Goal: Task Accomplishment & Management: Use online tool/utility

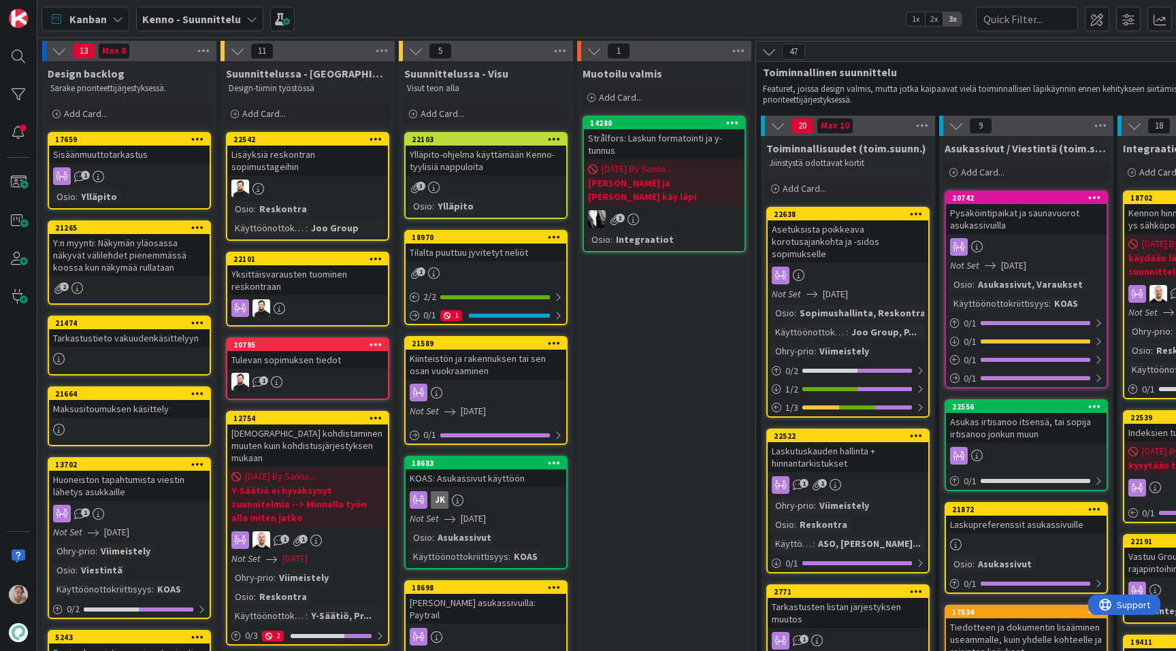
click at [1011, 208] on div "Pysäköintipaikat ja saunavuorot asukassivuilla" at bounding box center [1026, 219] width 161 height 30
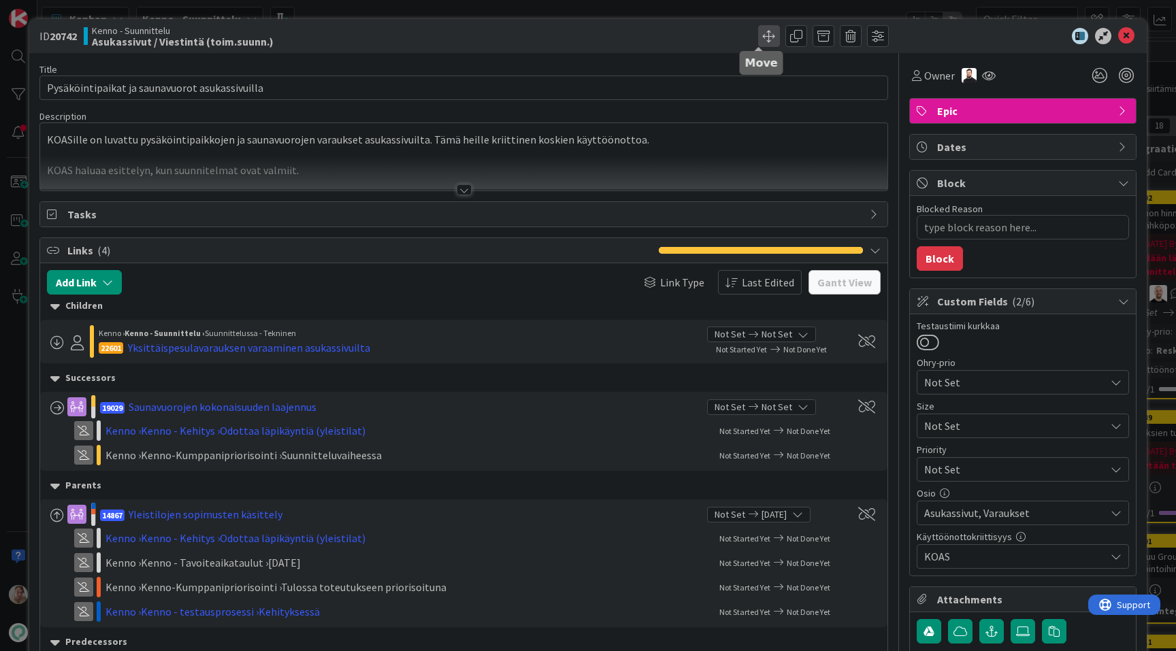
click at [762, 33] on span at bounding box center [769, 36] width 22 height 22
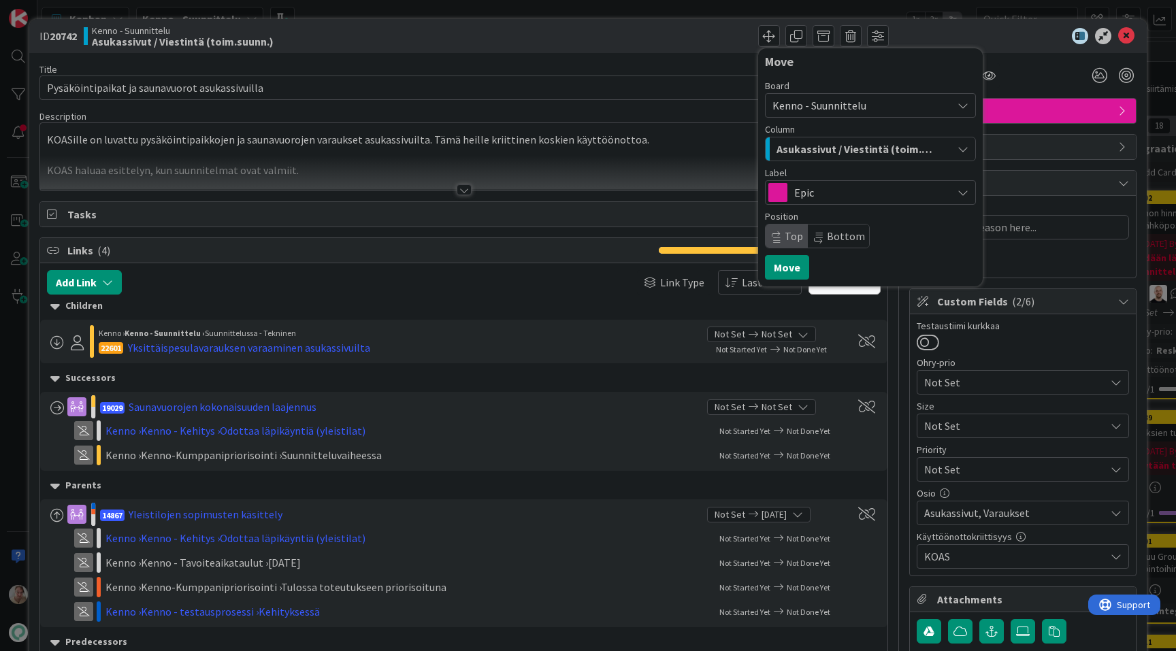
click at [812, 105] on span "Kenno - Suunnittelu" at bounding box center [819, 106] width 94 height 14
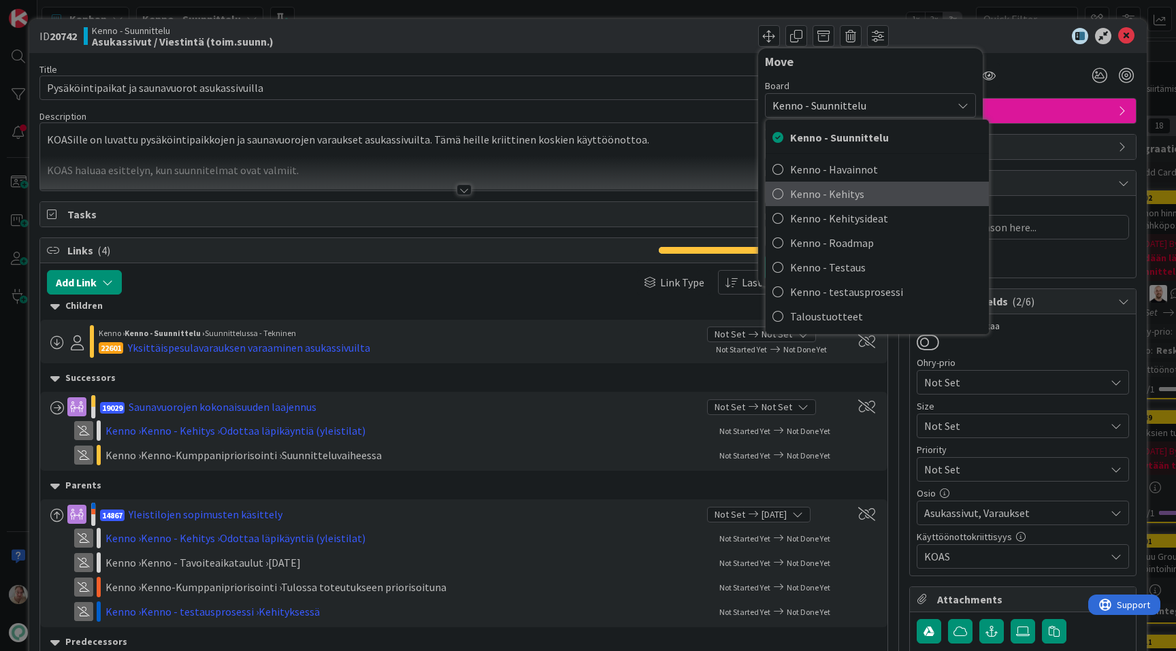
click at [823, 199] on span "Kenno - Kehitys" at bounding box center [886, 194] width 192 height 20
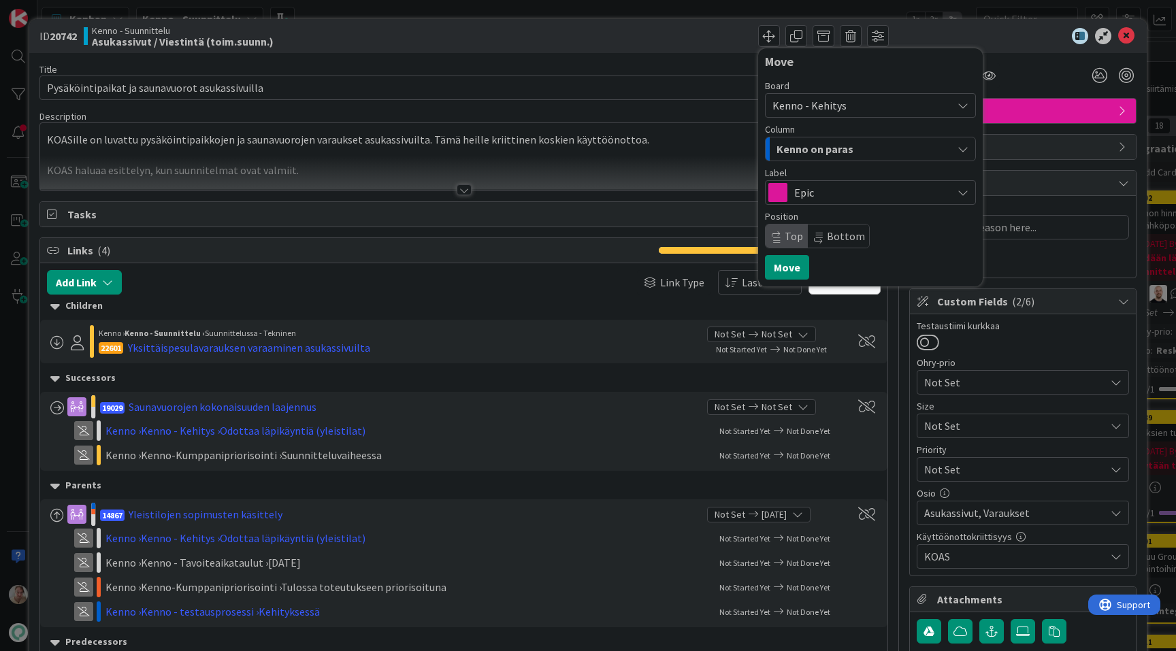
click at [818, 151] on span "Kenno on paras" at bounding box center [814, 149] width 77 height 18
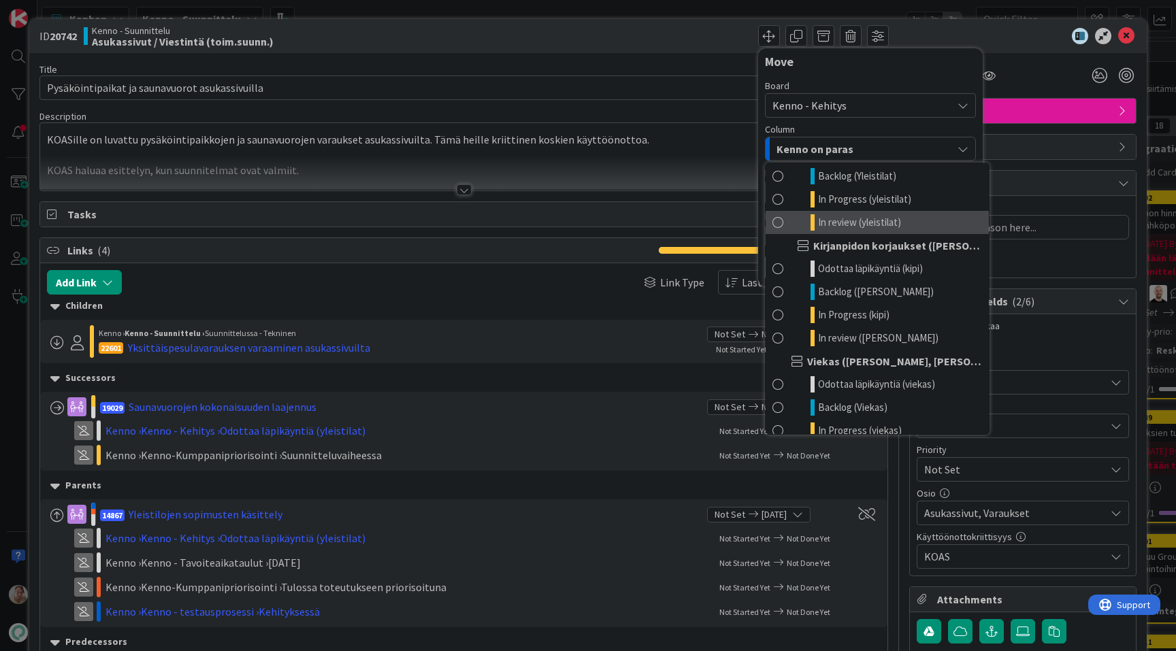
scroll to position [627, 0]
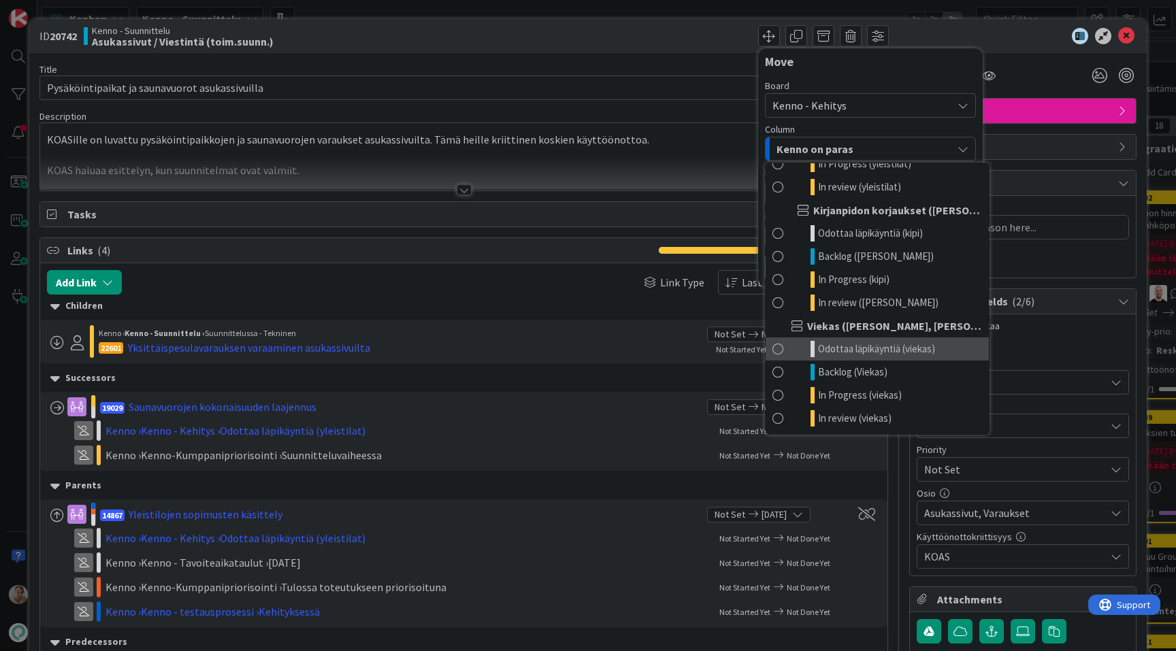
click at [853, 353] on span "Odottaa läpikäyntiä (viekas)" at bounding box center [876, 349] width 117 height 16
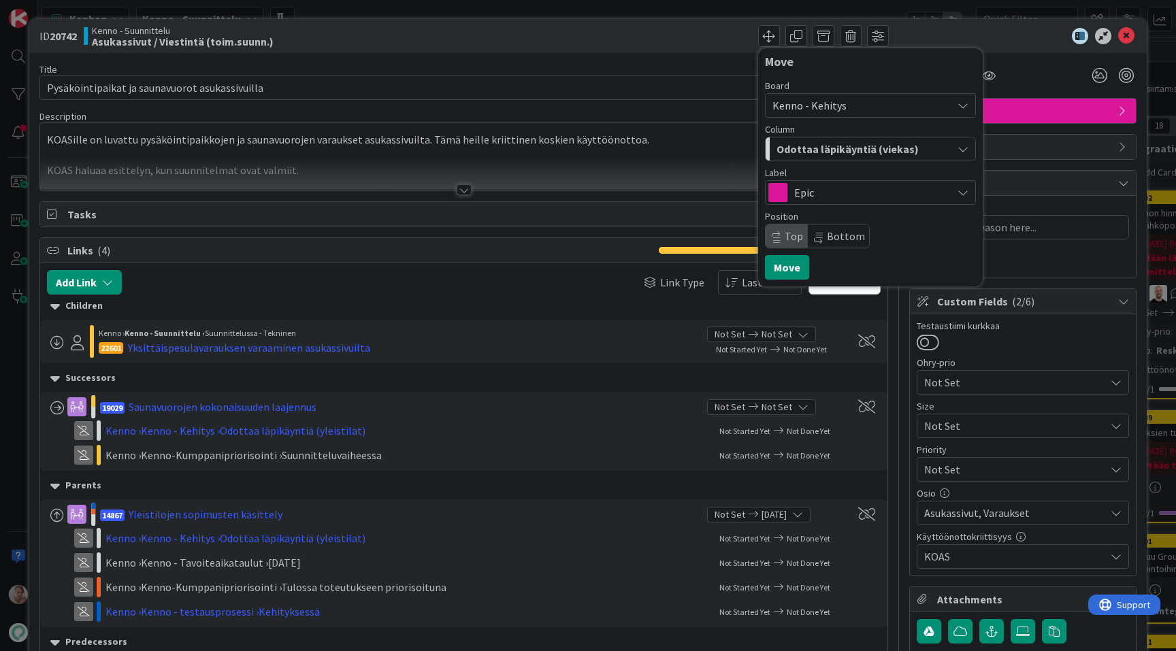
click at [830, 239] on span "Bottom" at bounding box center [846, 236] width 38 height 14
click at [788, 265] on button "Move" at bounding box center [787, 267] width 44 height 24
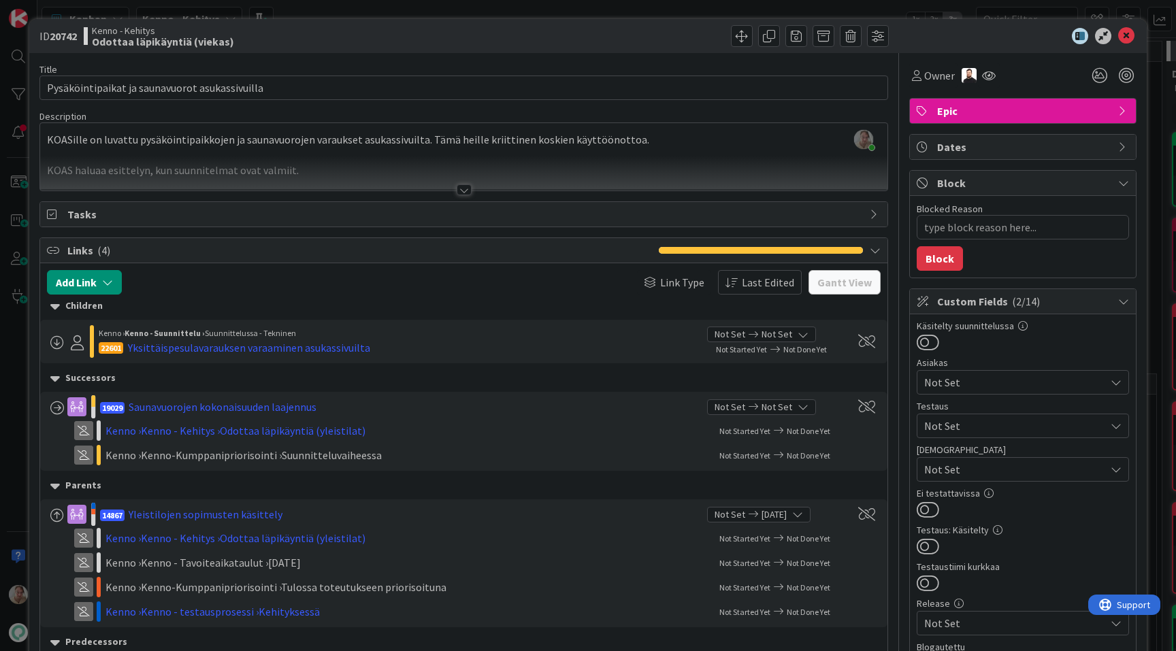
click at [230, 152] on div "[PERSON_NAME] just joined KOASille on luvattu pysäköintipaikkojen ja saunavuoro…" at bounding box center [463, 156] width 847 height 67
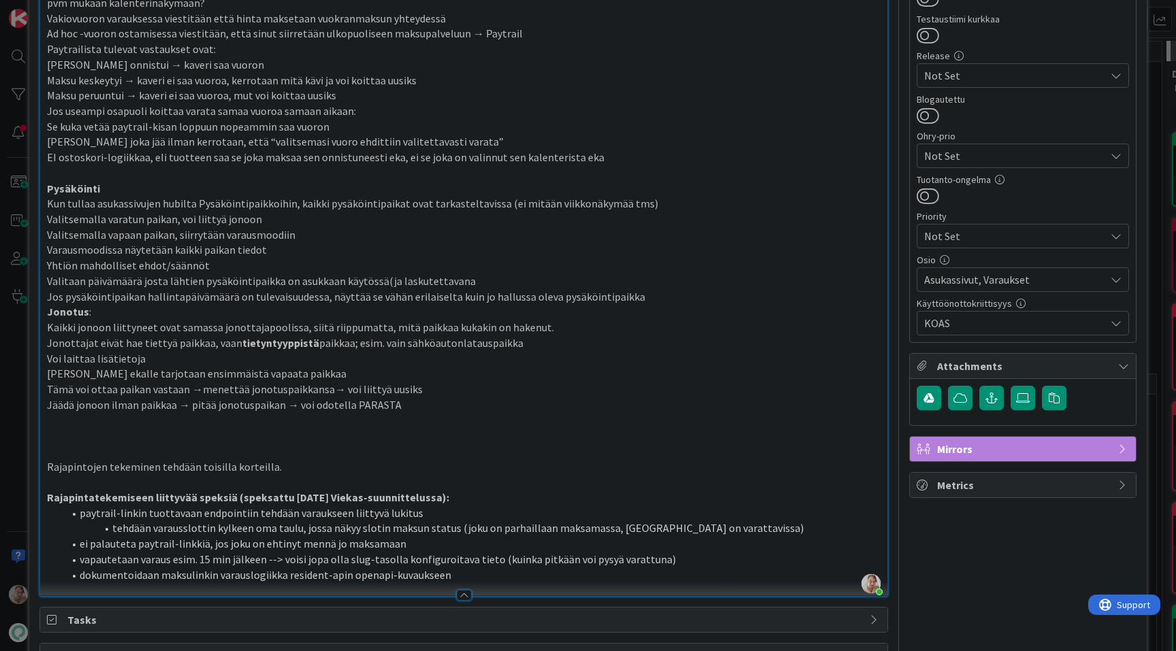
scroll to position [828, 0]
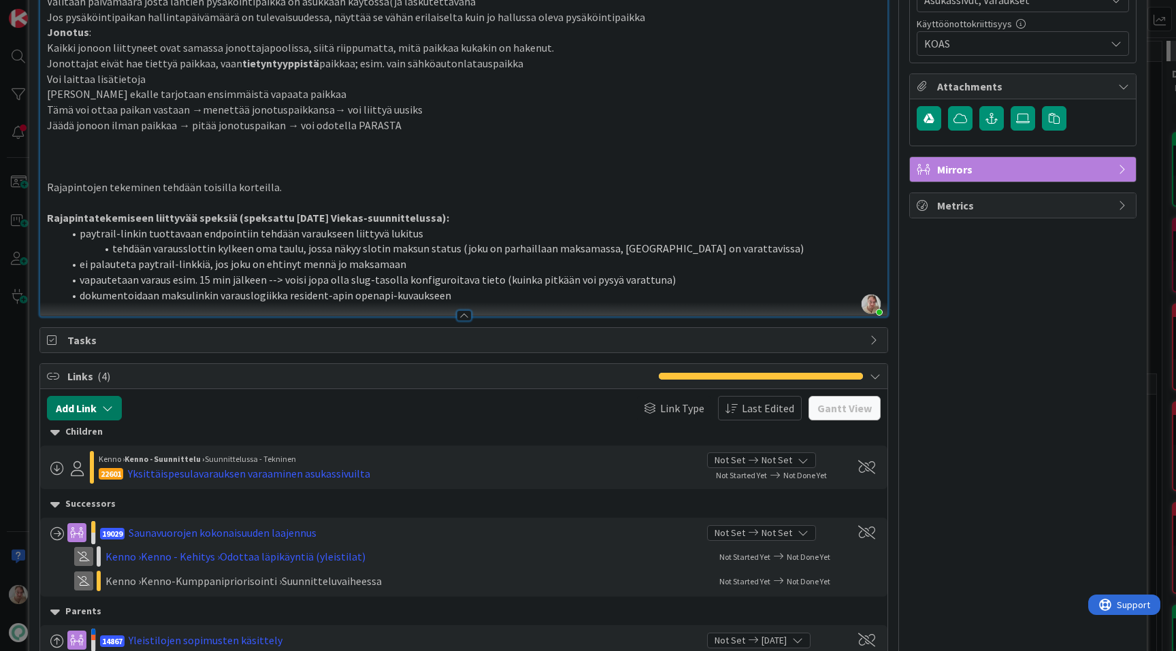
click at [113, 411] on icon "button" at bounding box center [107, 408] width 11 height 11
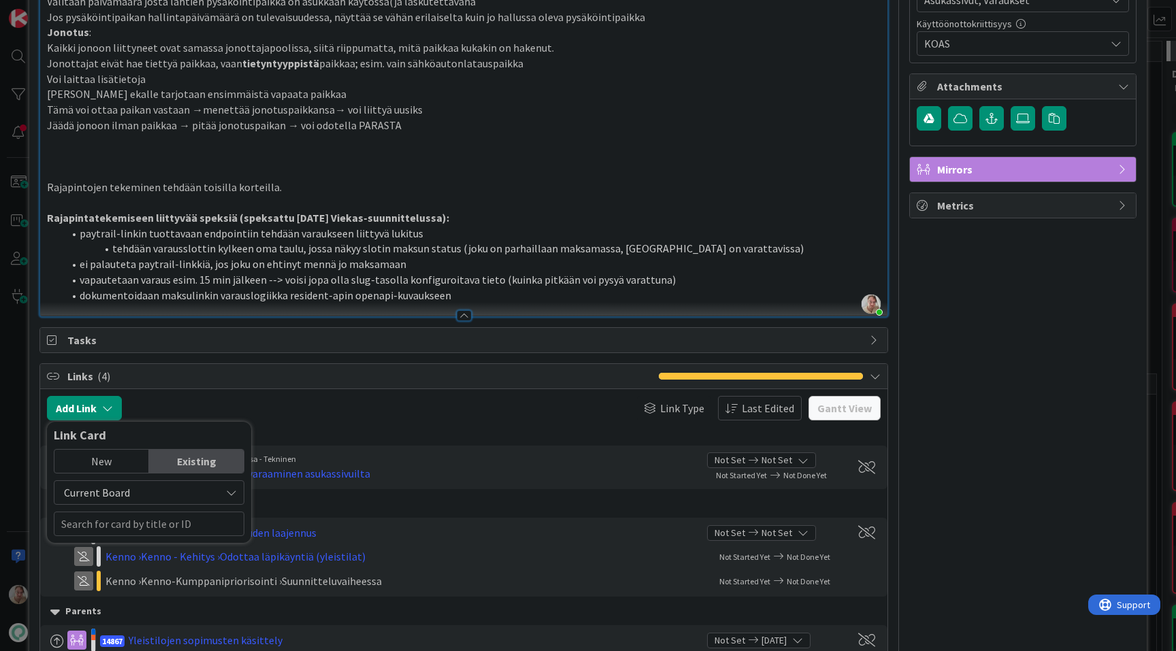
click at [120, 465] on div "New" at bounding box center [101, 461] width 95 height 23
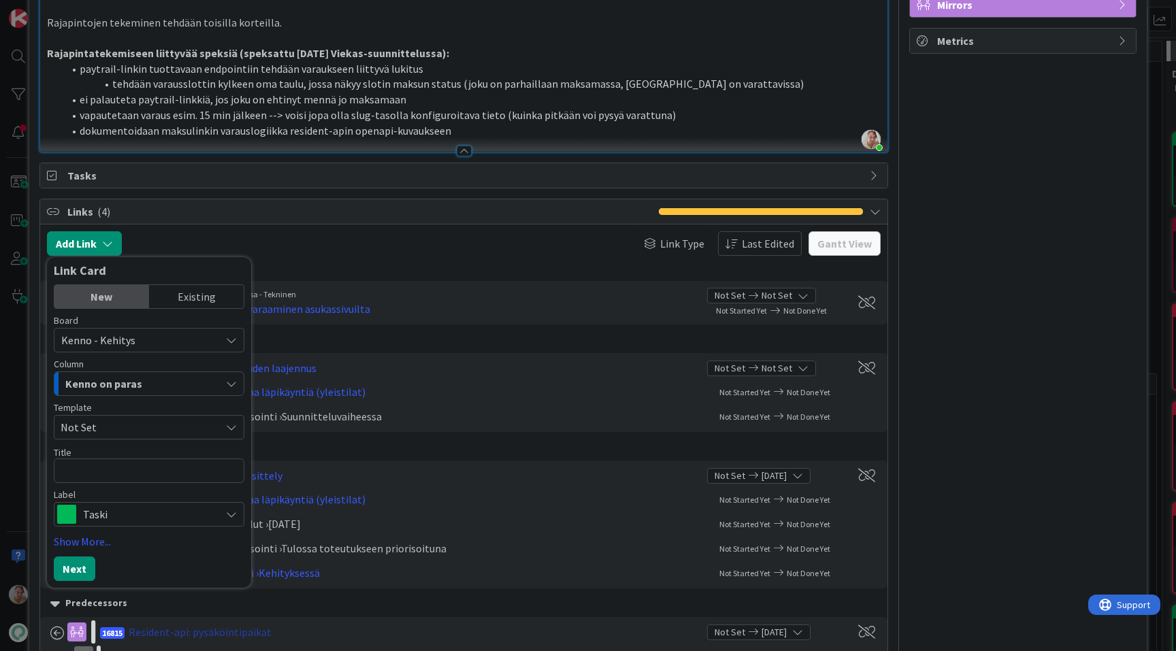
scroll to position [1132, 0]
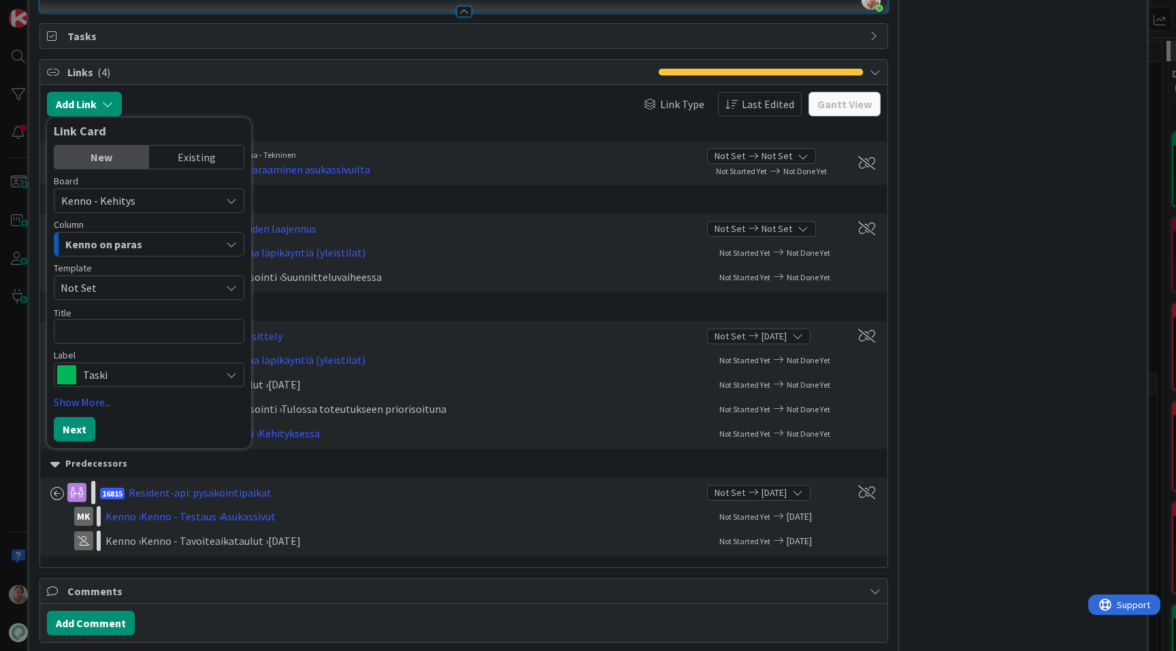
click at [114, 240] on span "Kenno on paras" at bounding box center [103, 244] width 77 height 18
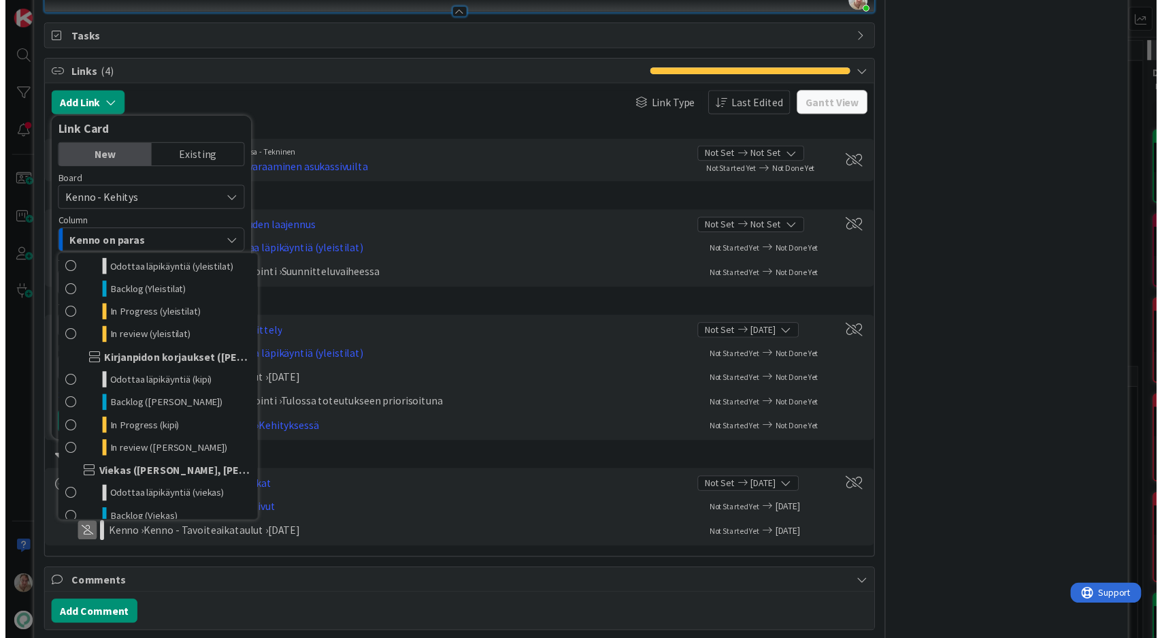
scroll to position [630, 0]
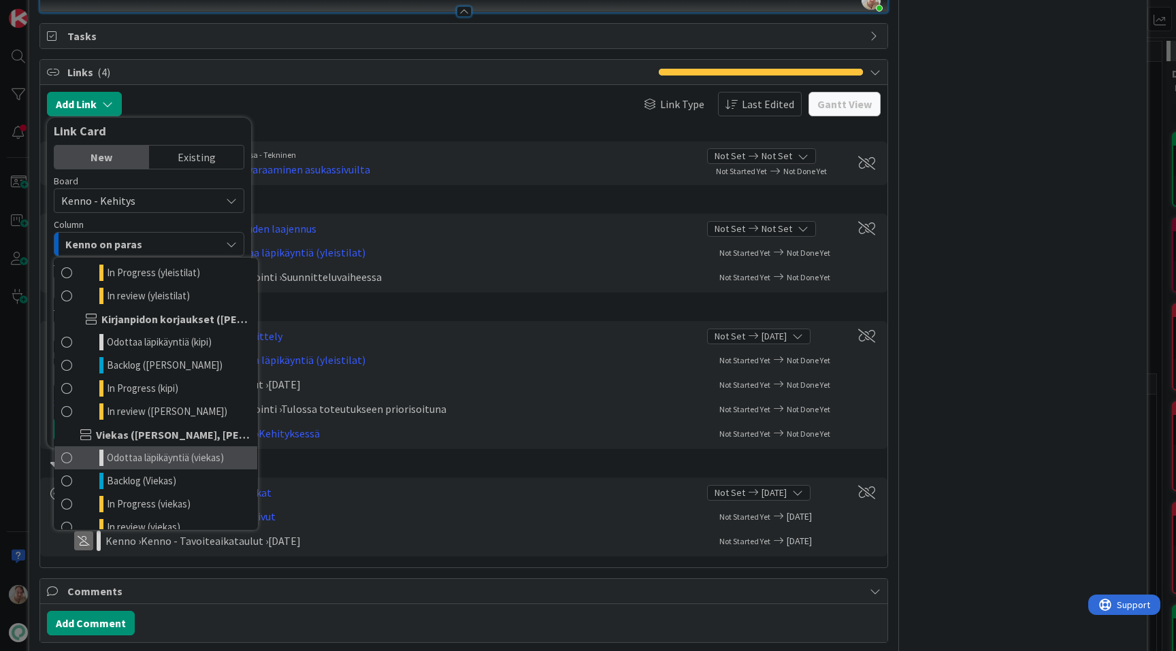
click at [137, 462] on span "Odottaa läpikäyntiä (viekas)" at bounding box center [165, 458] width 117 height 16
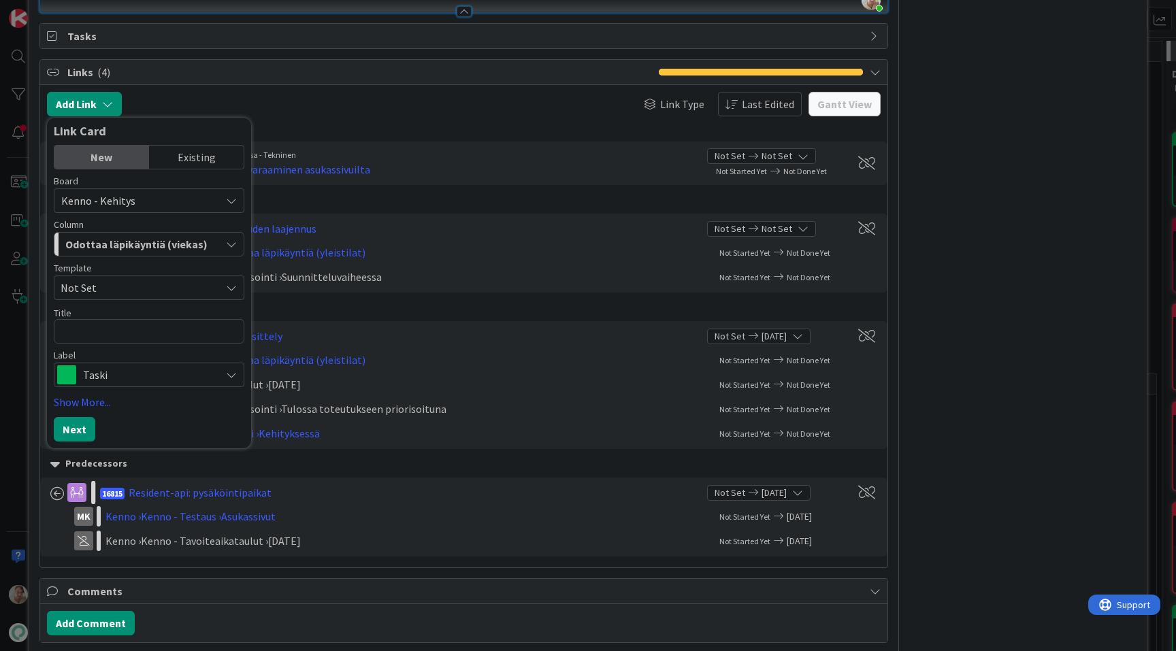
click at [140, 374] on span "Taski" at bounding box center [148, 374] width 131 height 19
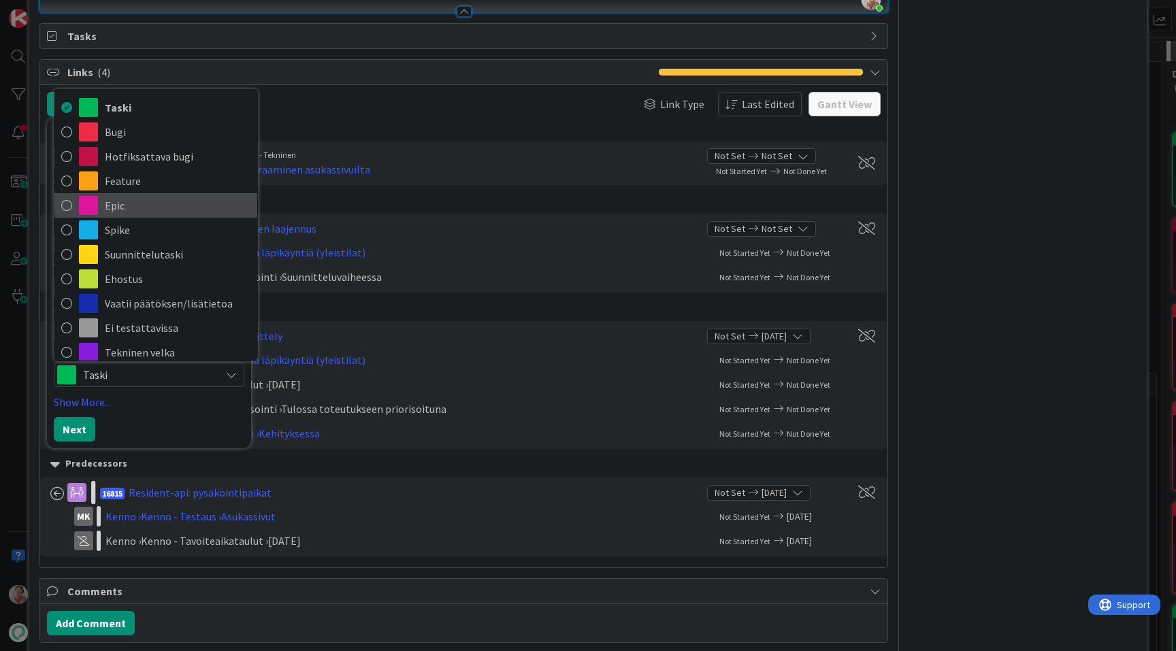
click at [126, 204] on span "Epic" at bounding box center [178, 205] width 146 height 20
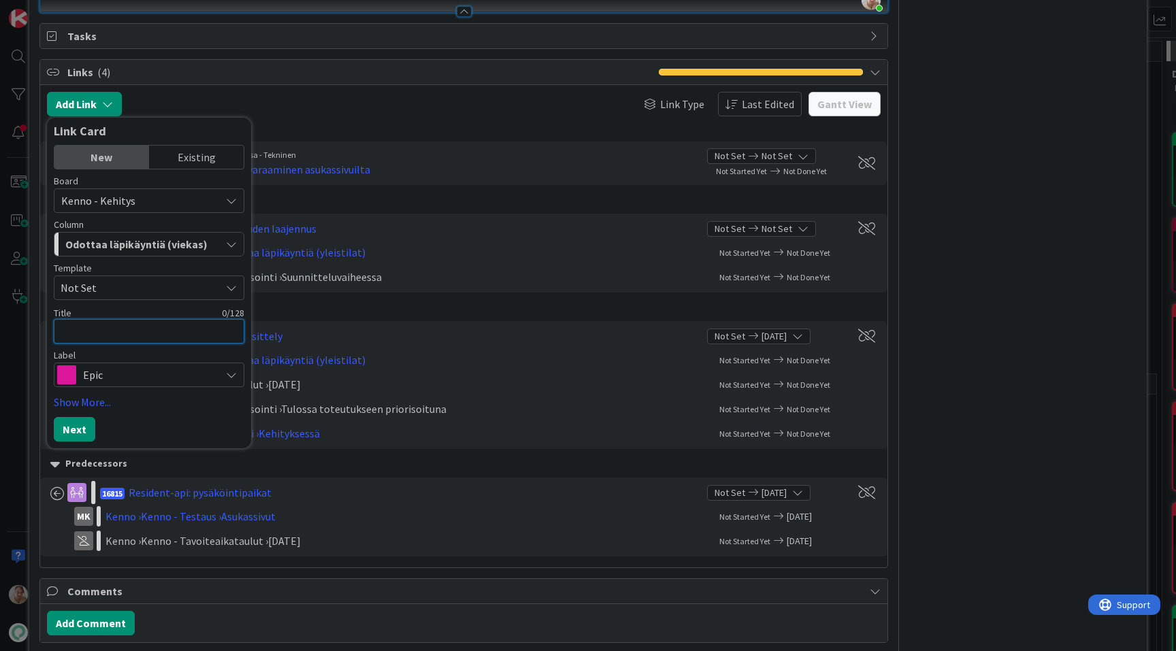
click at [116, 337] on textarea at bounding box center [149, 331] width 191 height 24
type textarea "x"
type textarea "P"
type textarea "x"
type textarea "Py"
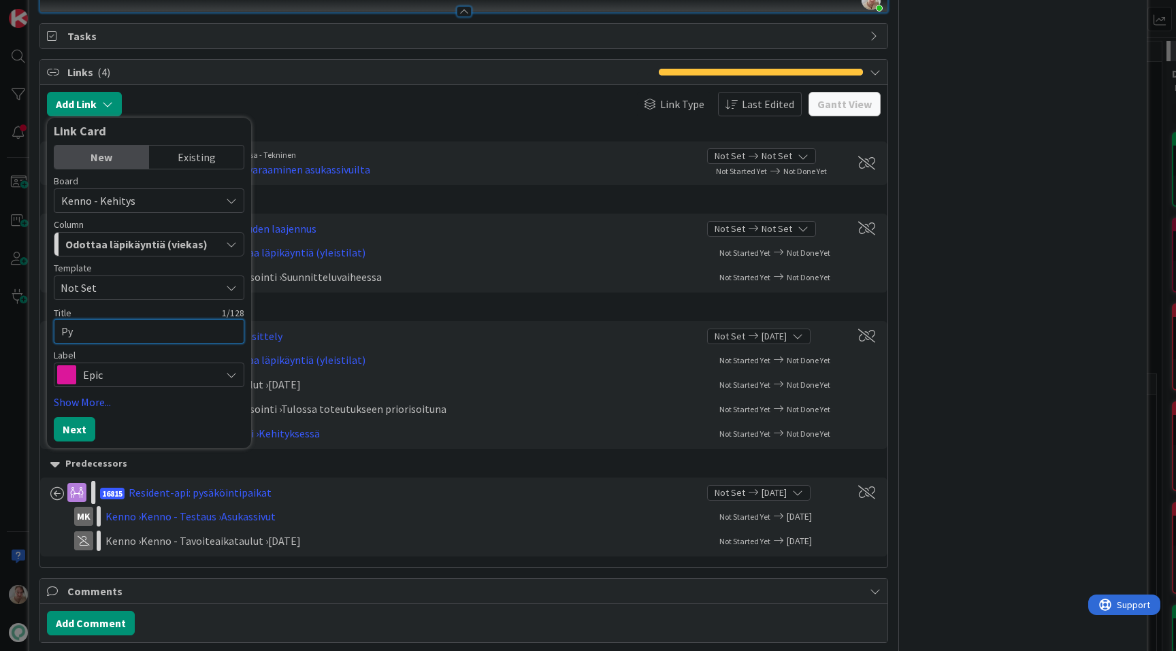
type textarea "x"
type textarea "Pysä"
type textarea "x"
type textarea "Pysäk"
type textarea "x"
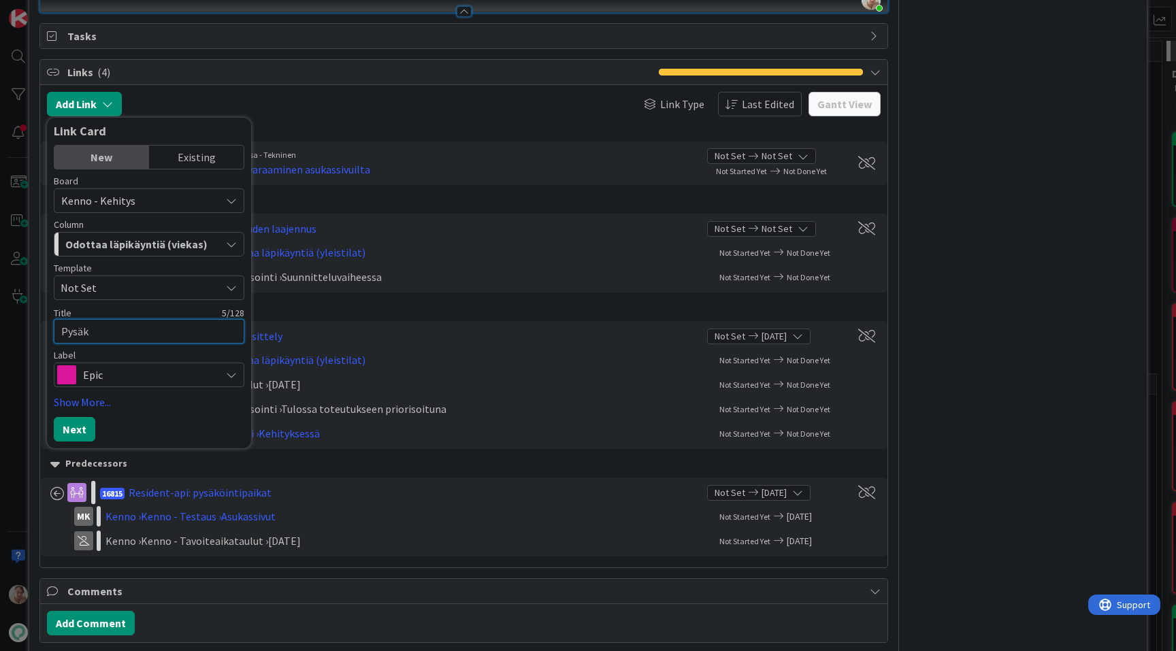
type textarea "Pysäkö"
type textarea "x"
type textarea "Pysäköi"
type textarea "x"
type textarea "Pysäköin"
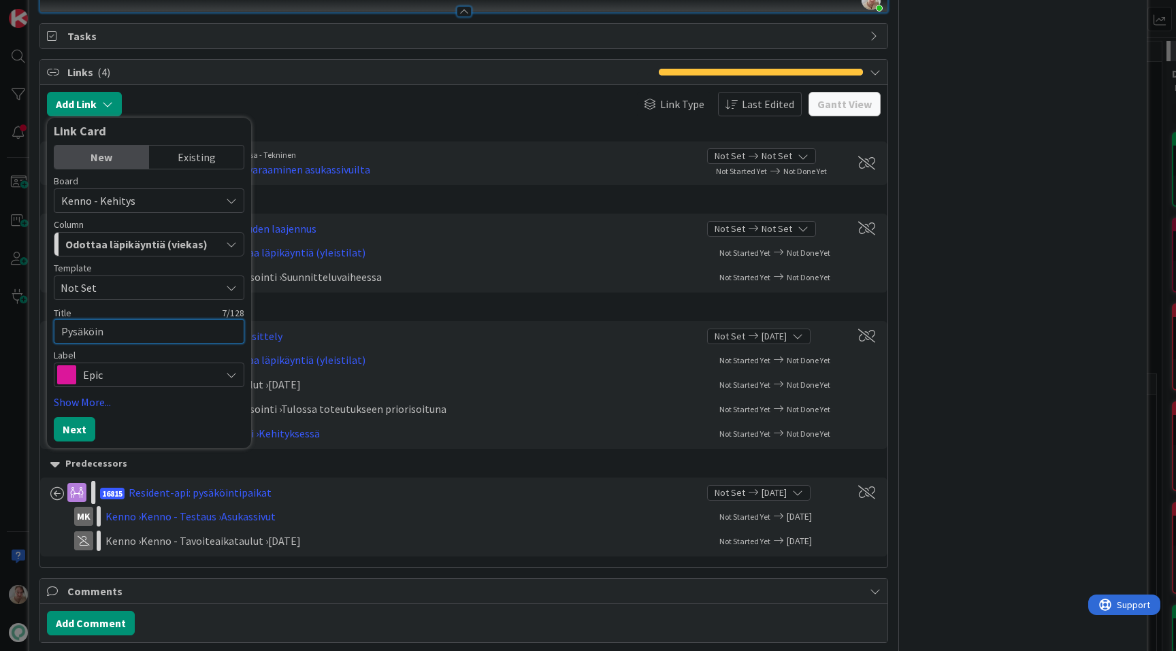
type textarea "x"
type textarea "Pysäköint"
type textarea "x"
type textarea "Pysäköinti"
type textarea "x"
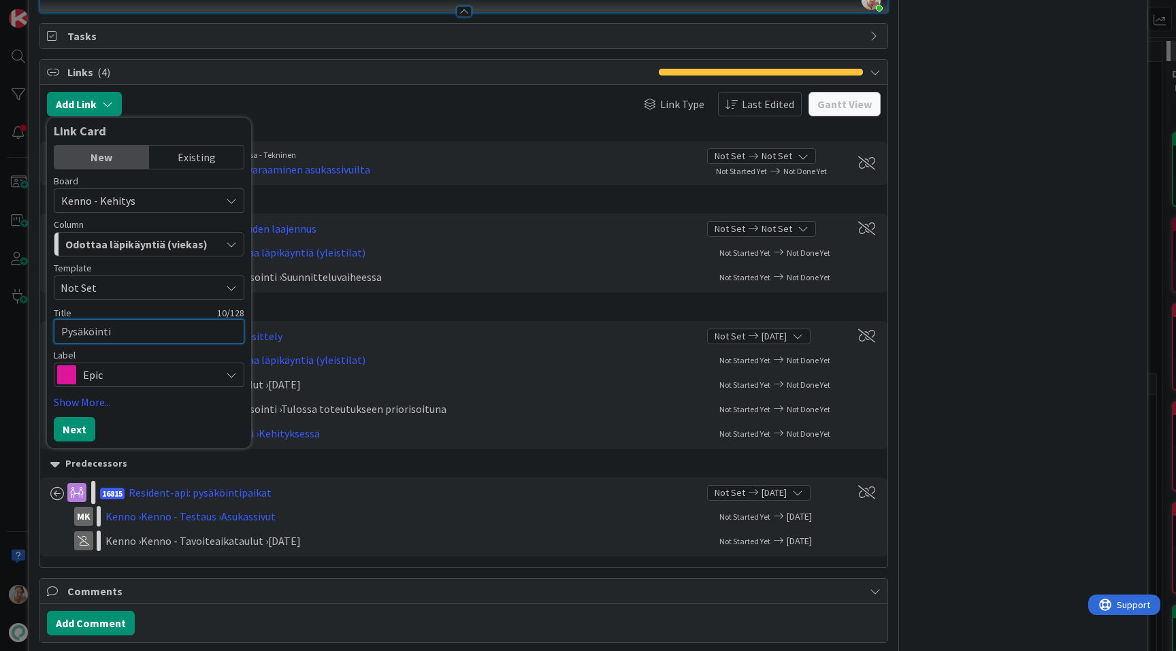
type textarea "Pysäköintip"
type textarea "x"
type textarea "Pysäköintipai"
type textarea "x"
type textarea "Pysäköintipaik"
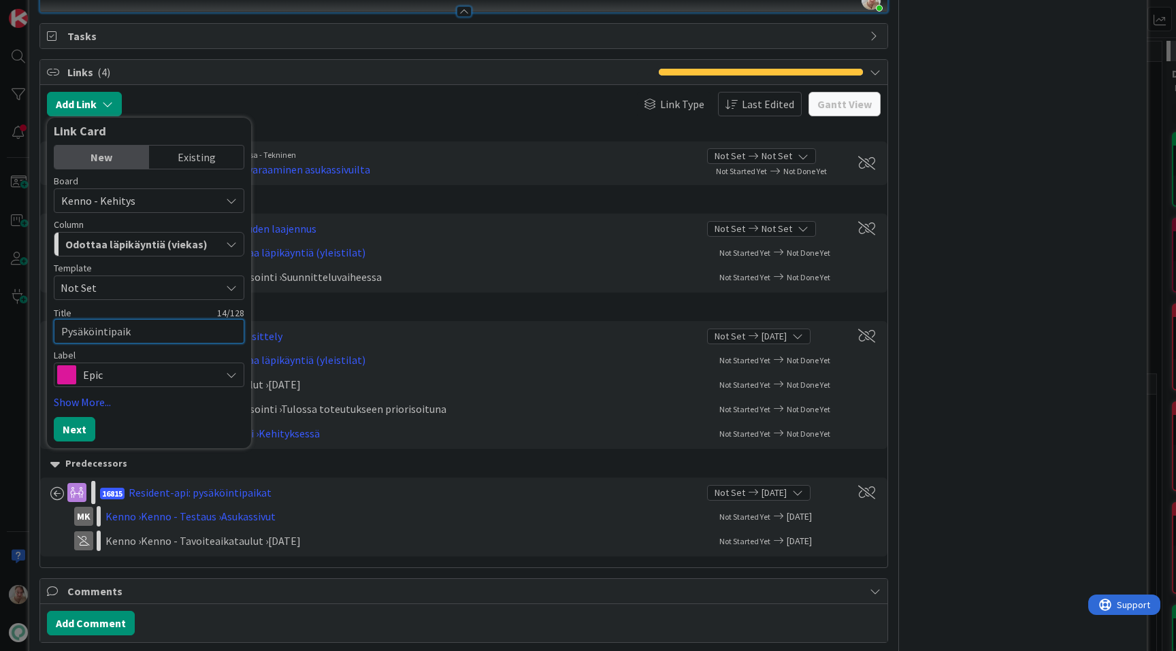
type textarea "x"
type textarea "Pysäköintipaika"
type textarea "x"
type textarea "Pysäköintipaikat"
type textarea "x"
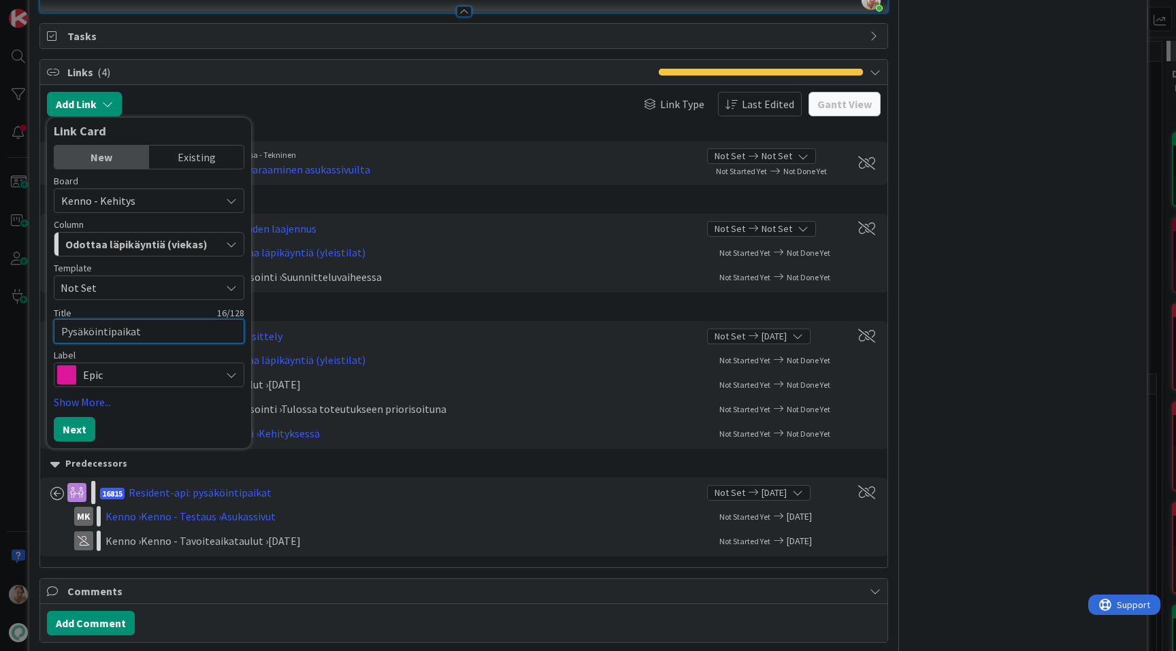
type textarea "Pysäköintipaikat"
type textarea "x"
type textarea "Pysäköintipaikat a"
type textarea "x"
type textarea "Pysäköintipaikat as"
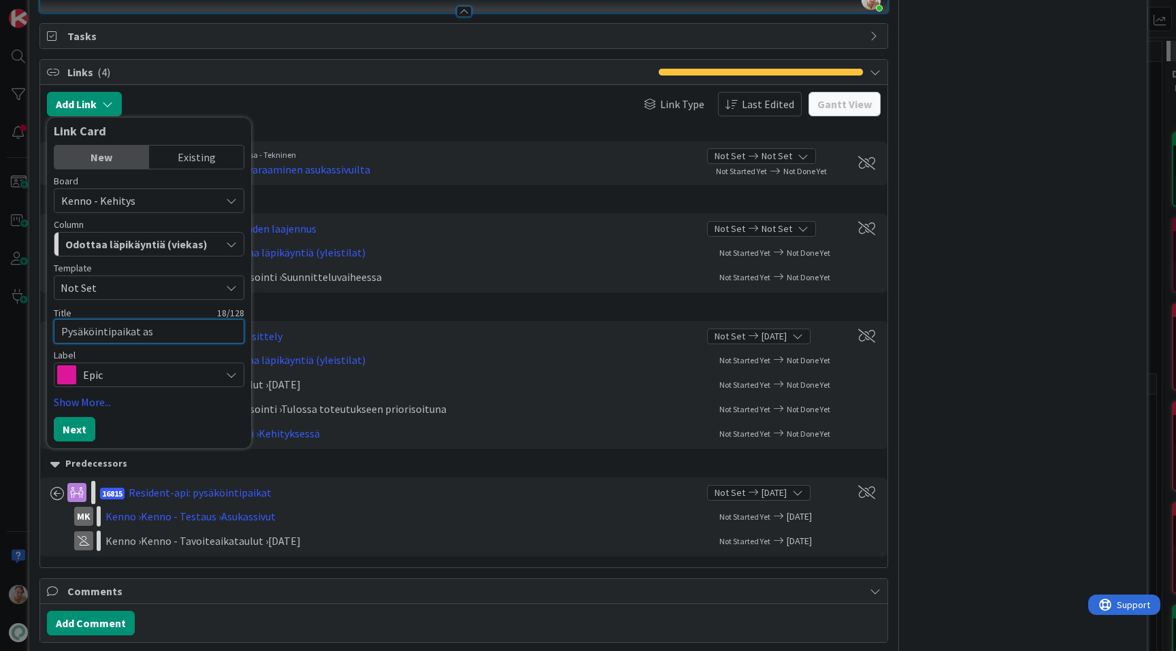
type textarea "x"
type textarea "Pysäköintipaikat asu"
type textarea "x"
type textarea "Pysäköintipaikat asuk"
type textarea "x"
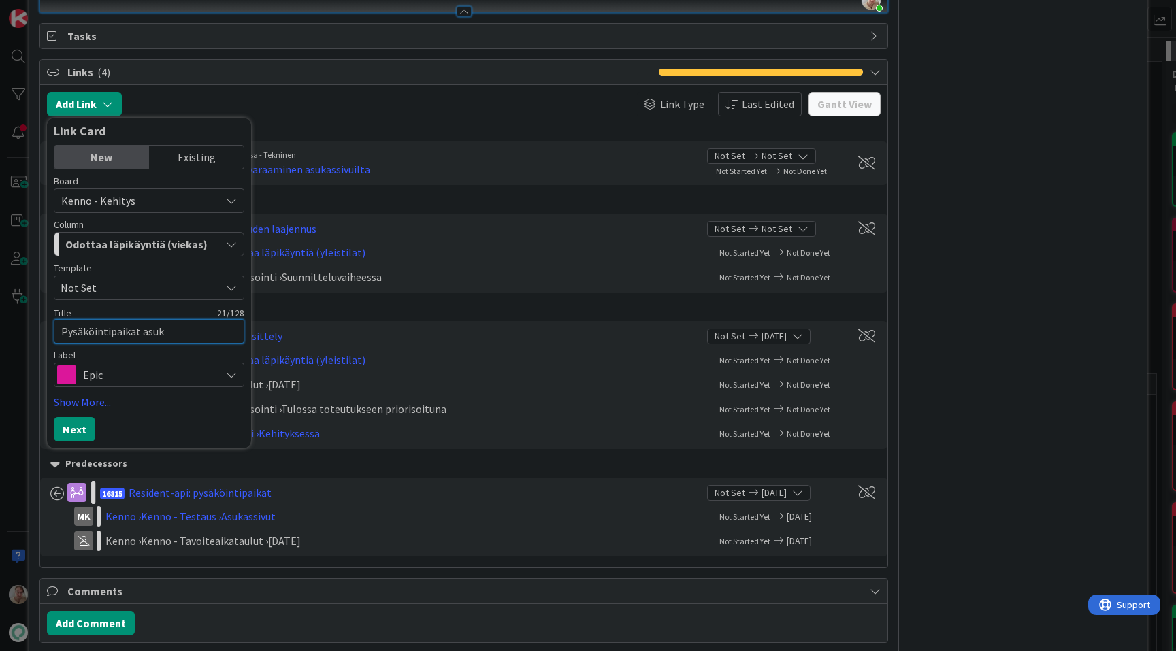
type textarea "Pysäköintipaikat asuks"
type textarea "x"
type textarea "Pysäköintipaikat asuk"
type textarea "x"
type textarea "Pysäköintipaikat asuka"
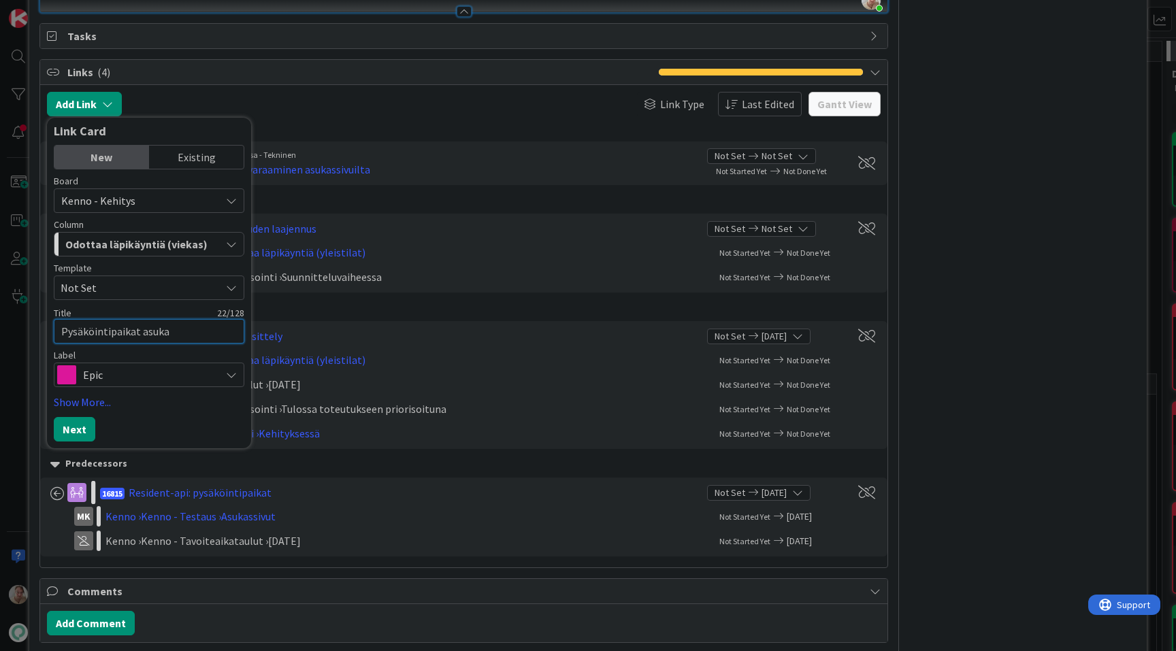
type textarea "x"
type textarea "Pysäköintipaikat asukas"
type textarea "x"
type textarea "Pysäköintipaikat asukass"
type textarea "x"
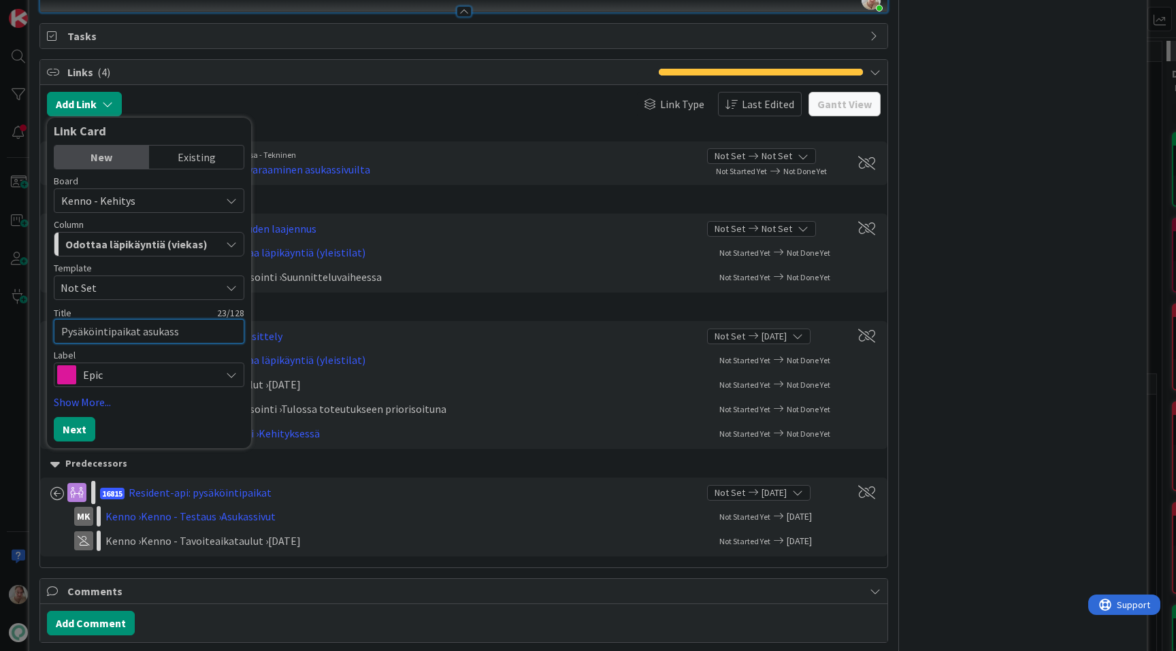
type textarea "Pysäköintipaikat asukassi"
type textarea "x"
type textarea "Pysäköintipaikat asukassiv"
type textarea "x"
type textarea "Pysäköintipaikat asukassivu"
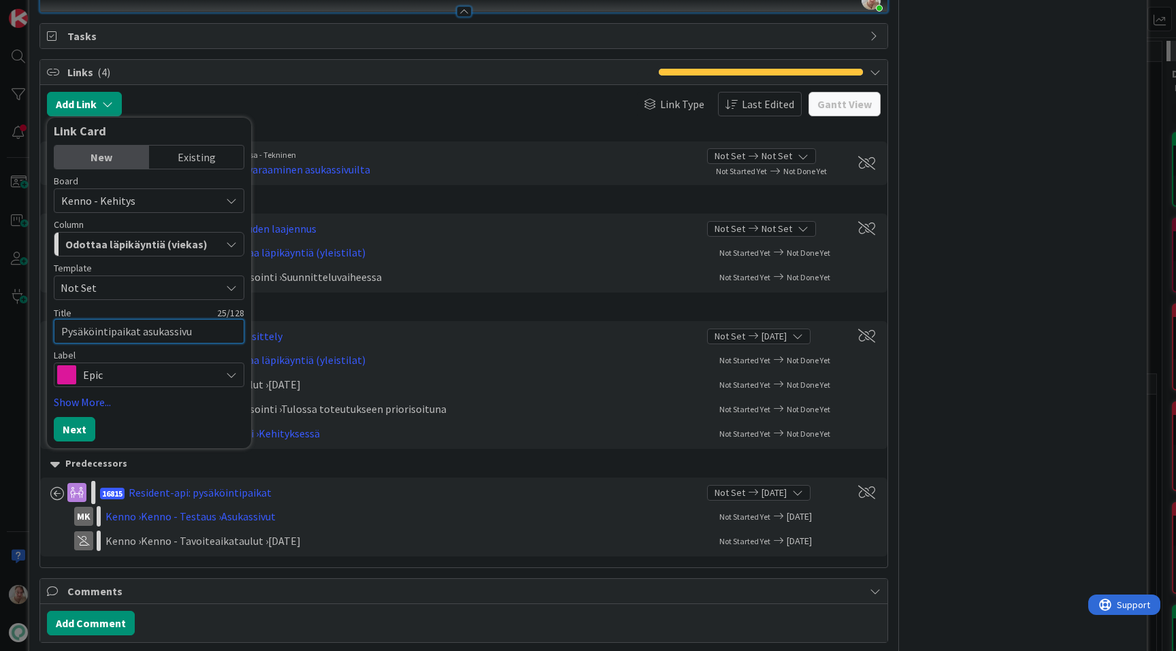
type textarea "x"
type textarea "Pysäköintipaikat asukassivui"
type textarea "x"
type textarea "Pysäköintipaikat asukassivuil"
type textarea "x"
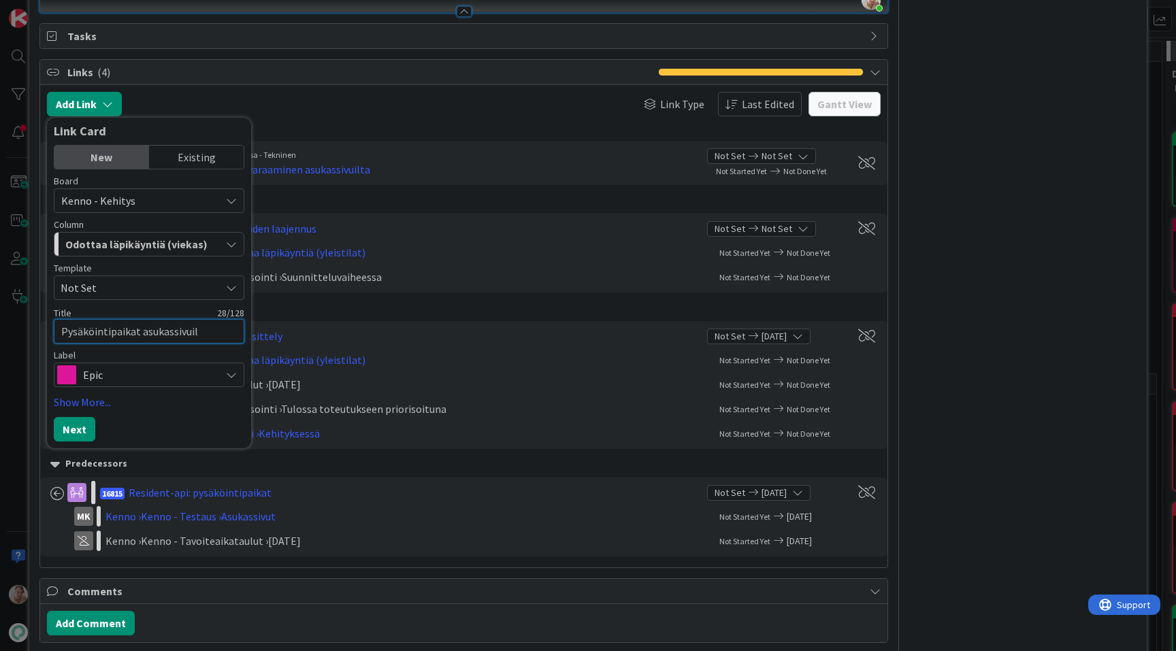
type textarea "Pysäköintipaikat asukassivuill"
type textarea "x"
type textarea "Pysäköintipaikat asukassivuilla"
click at [84, 431] on button "Next" at bounding box center [75, 429] width 42 height 24
type textarea "x"
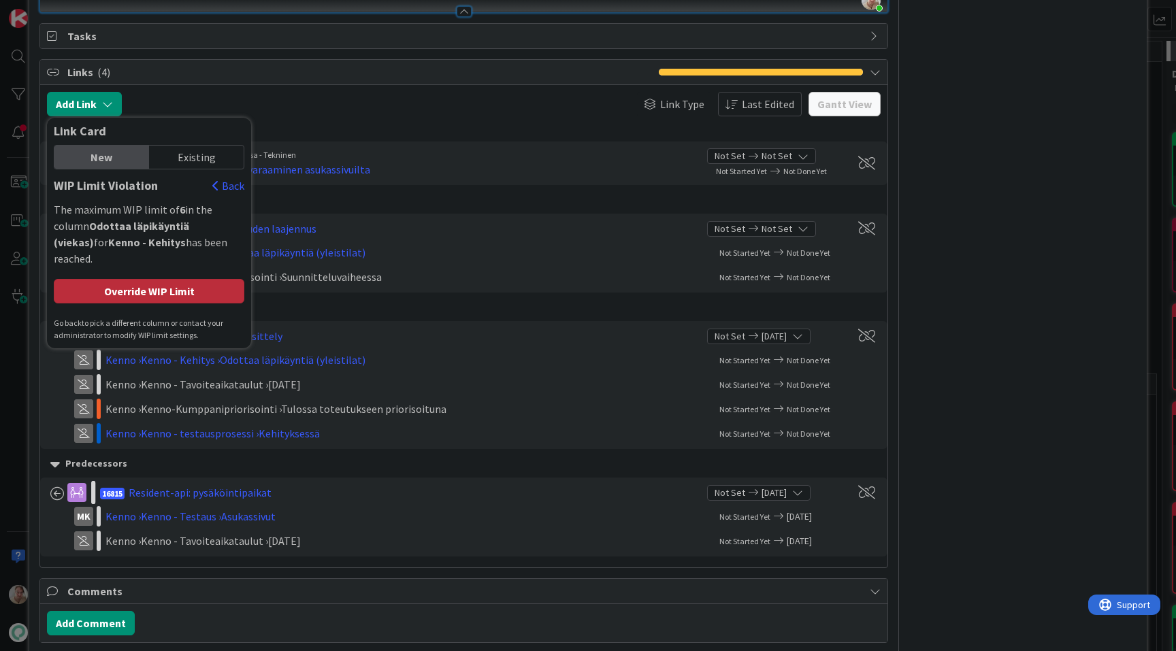
click at [150, 279] on div "Override WIP Limit" at bounding box center [149, 291] width 191 height 24
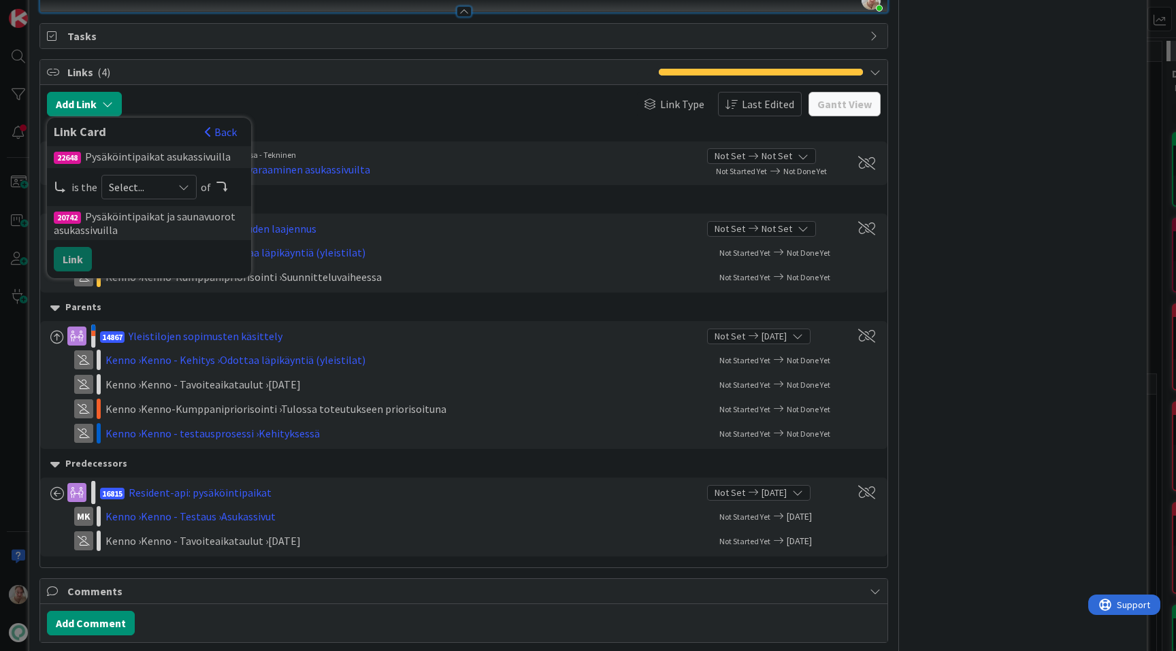
click at [135, 191] on span "Select..." at bounding box center [137, 187] width 57 height 19
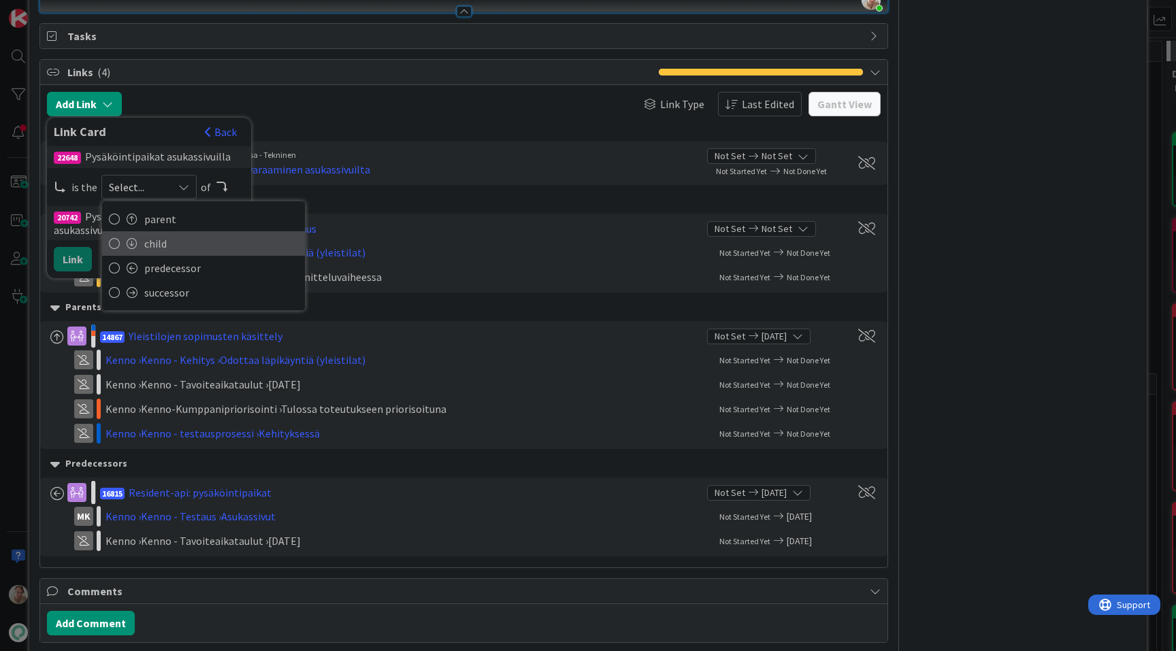
click at [169, 250] on span "child" at bounding box center [221, 243] width 154 height 20
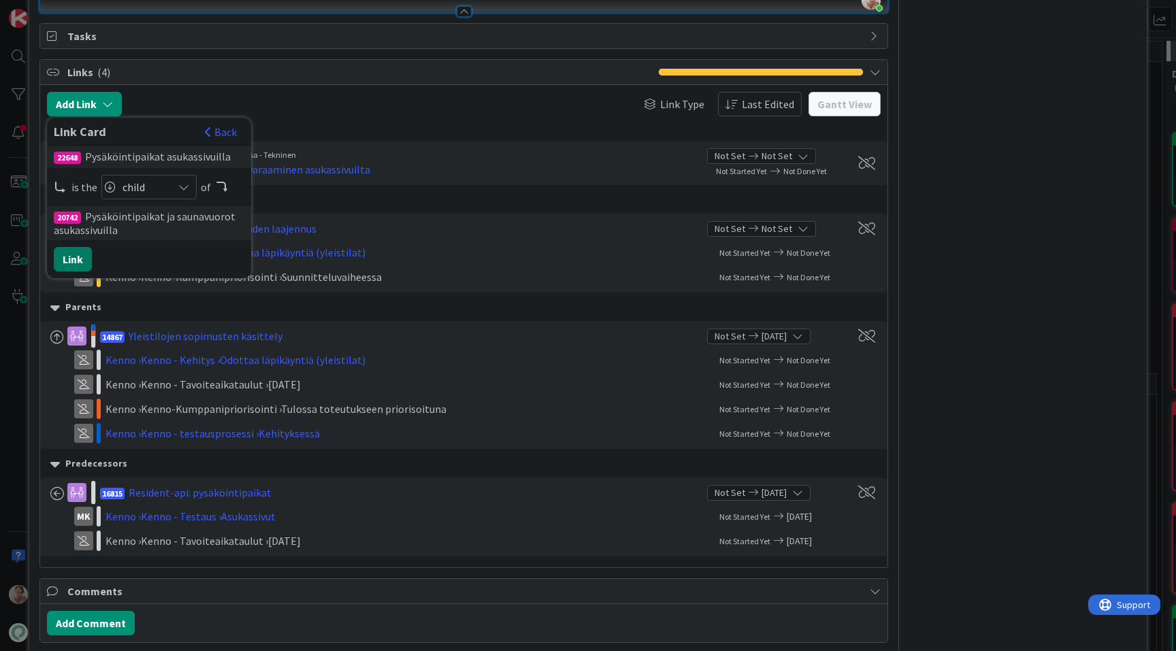
click at [83, 256] on button "Link" at bounding box center [73, 259] width 38 height 24
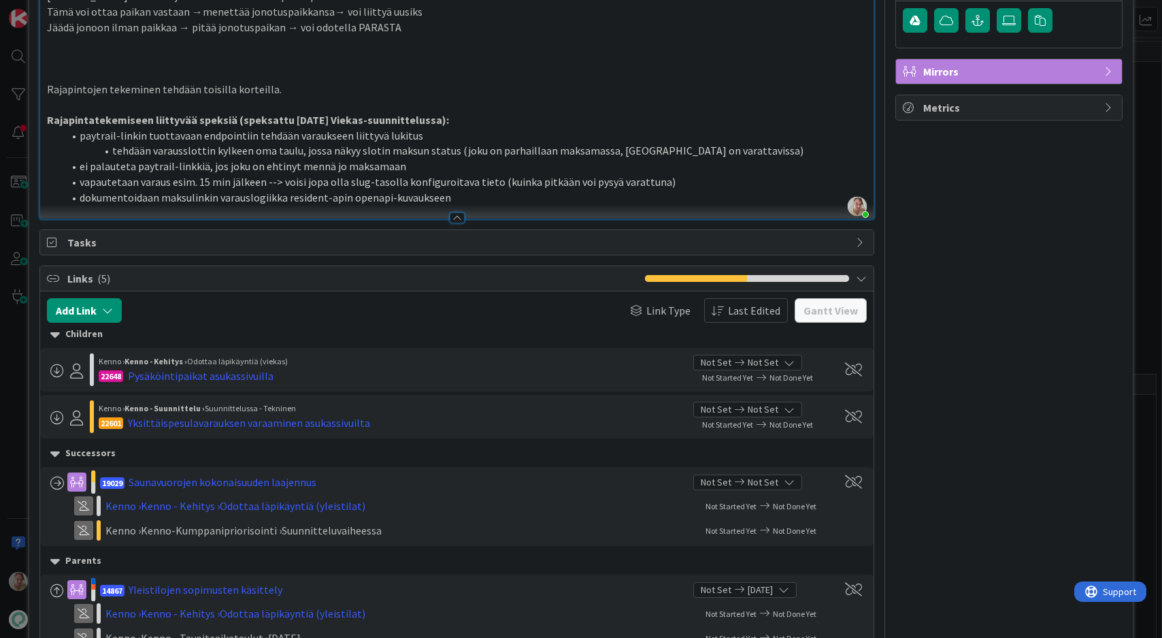
type textarea "x"
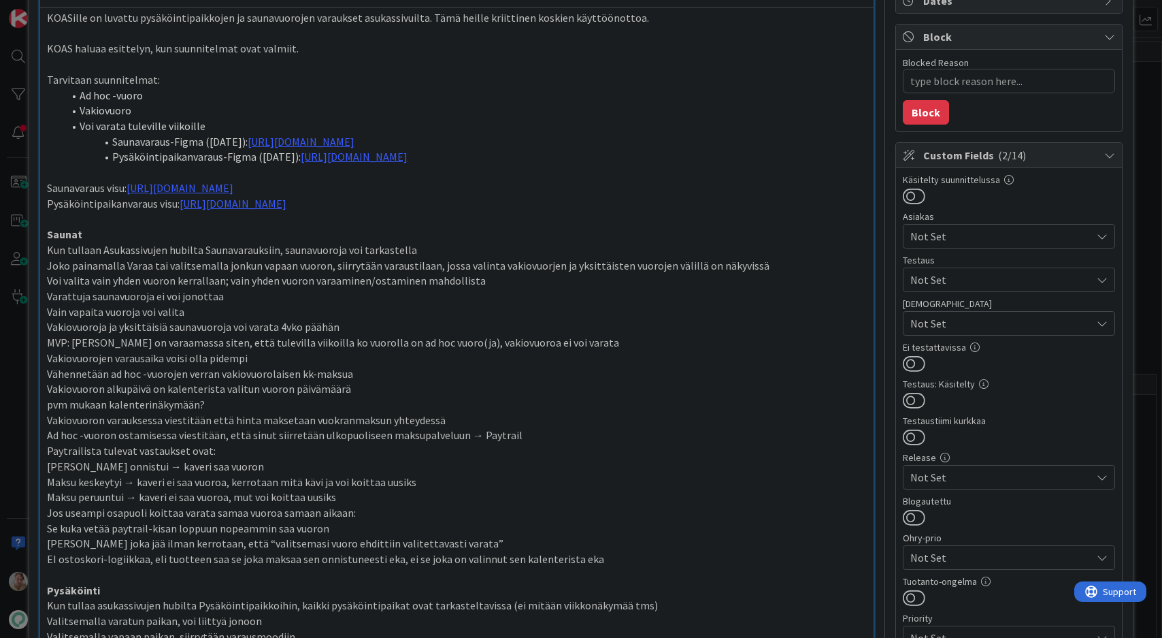
scroll to position [0, 0]
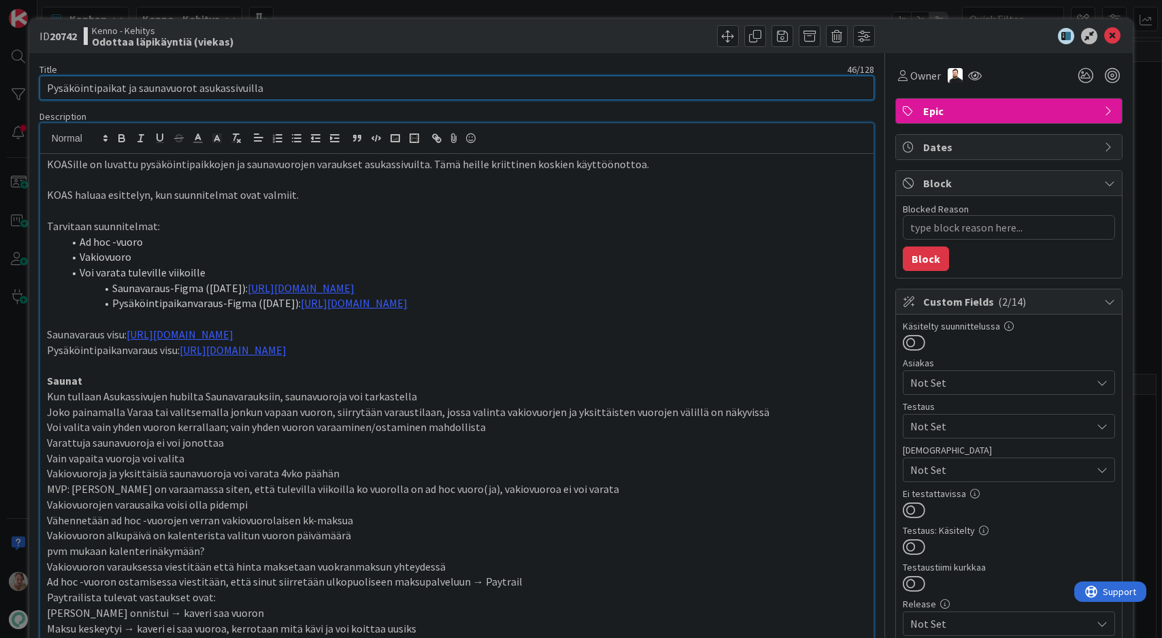
drag, startPoint x: 137, startPoint y: 86, endPoint x: 27, endPoint y: 81, distance: 110.4
click at [27, 81] on div "ID 20742 Kenno - Kehitys Odottaa läpikäyntiä (viekas) Title 46 / 128 Pysäköinti…" at bounding box center [581, 319] width 1162 height 638
type input "Saunavuorot asukassivuilla"
type textarea "x"
type input "Saunavuorot asukassivuilla"
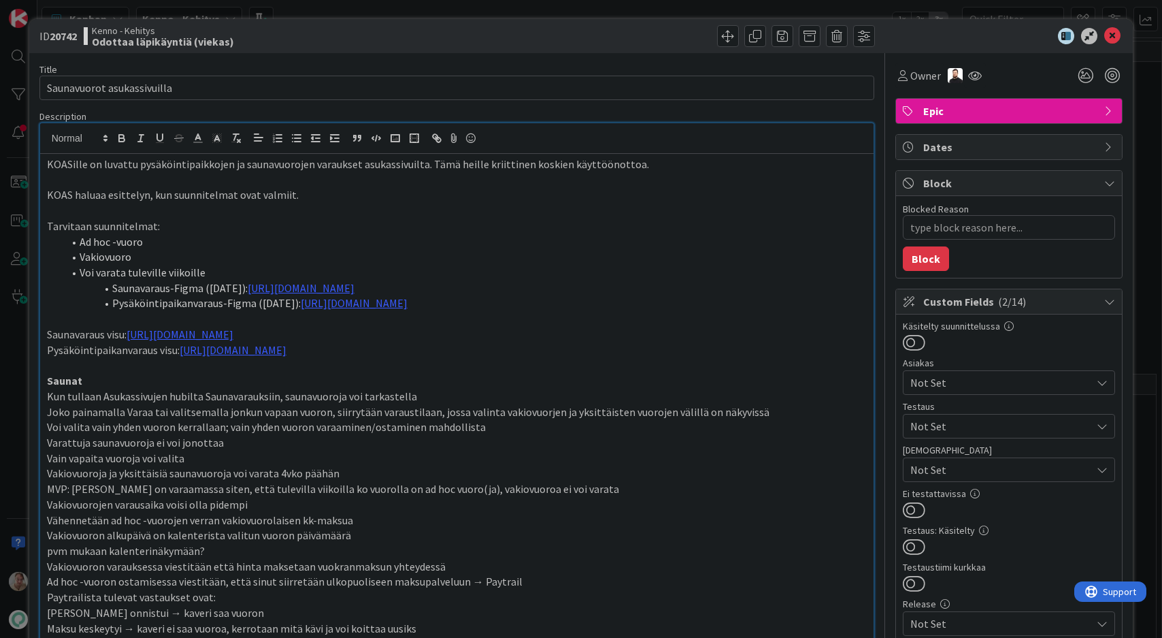
click at [263, 212] on p at bounding box center [457, 211] width 821 height 16
click at [372, 203] on p at bounding box center [457, 211] width 821 height 16
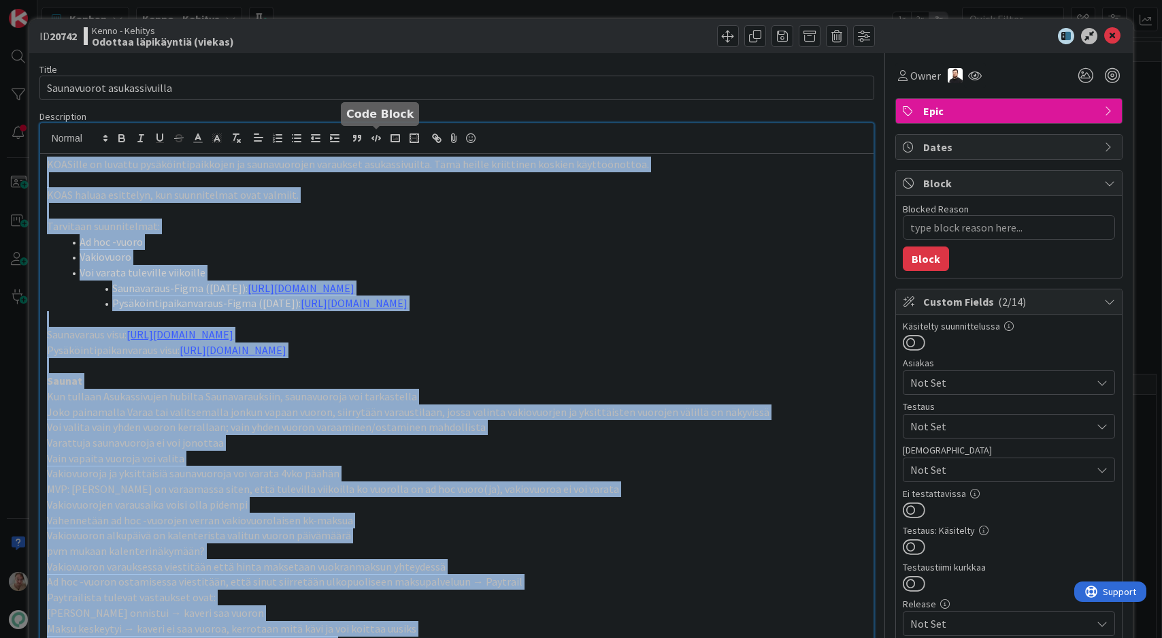
copy div "LOREmips do sitamet consecteturadipisci el seddoeiusmodt incididun utlaboreetdo…"
click at [279, 231] on p "Tarvitaan suunnitelmat:" at bounding box center [457, 226] width 821 height 16
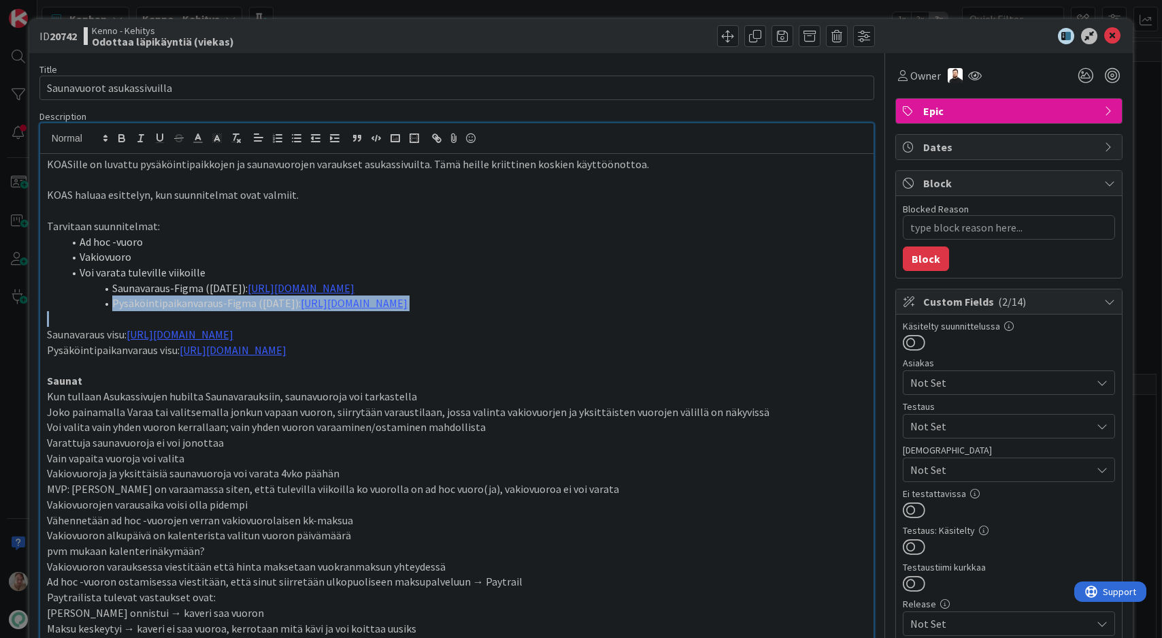
drag, startPoint x: 103, startPoint y: 302, endPoint x: 108, endPoint y: 316, distance: 14.4
click at [108, 316] on div "KOASille on luvattu pysäköintipaikkojen ja saunavuorojen varaukset asukassivuil…" at bounding box center [457, 649] width 834 height 990
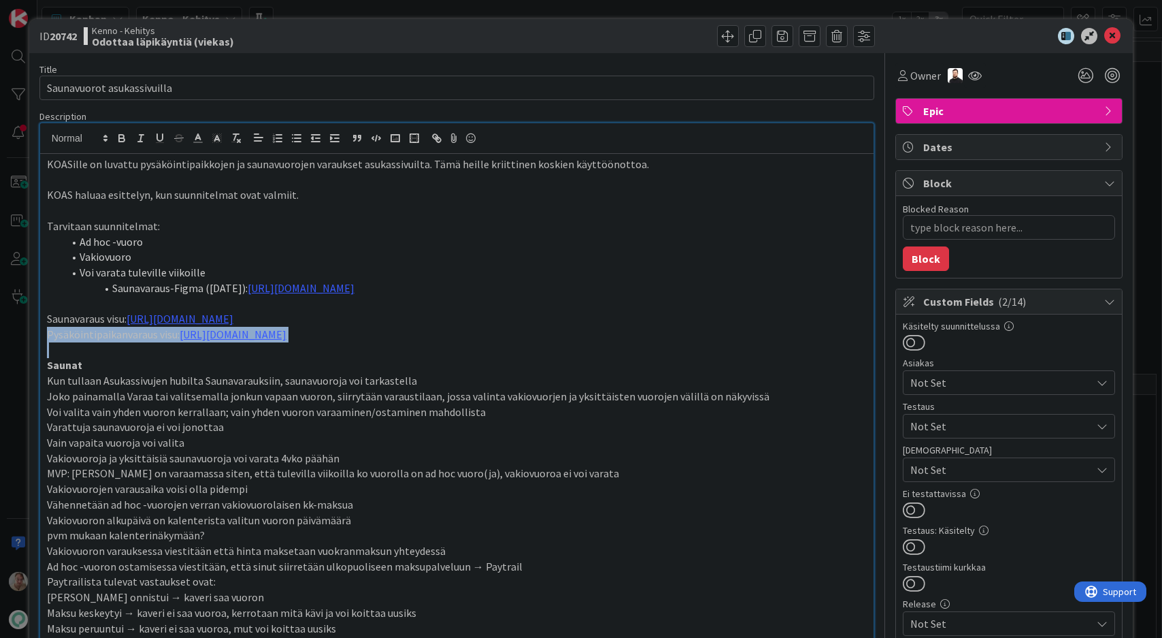
drag, startPoint x: 46, startPoint y: 335, endPoint x: 52, endPoint y: 357, distance: 22.6
click at [52, 357] on div "KOASille on luvattu pysäköintipaikkojen ja saunavuorojen varaukset asukassivuil…" at bounding box center [457, 641] width 834 height 975
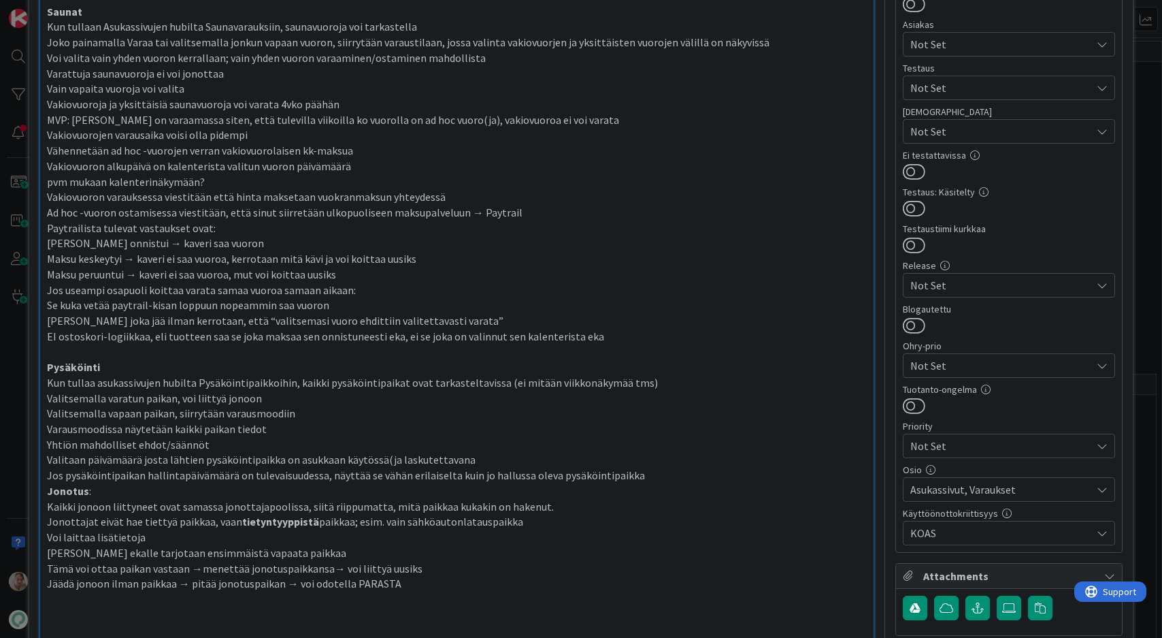
scroll to position [390, 0]
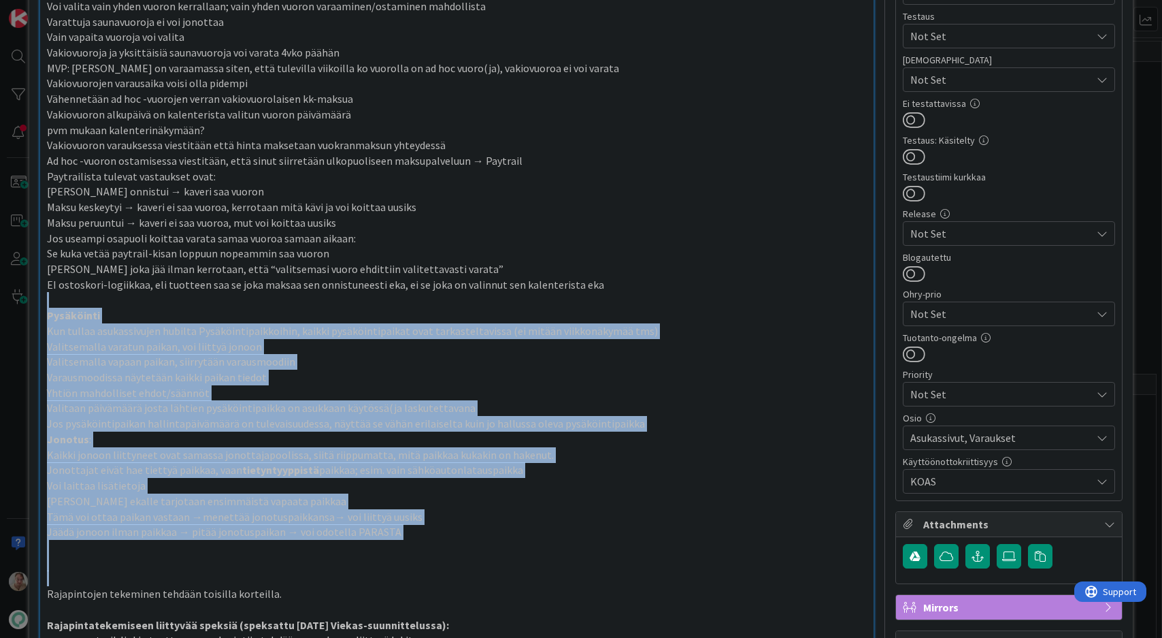
drag, startPoint x: 90, startPoint y: 296, endPoint x: 149, endPoint y: 572, distance: 281.9
click at [148, 576] on div "KOASille on luvattu pysäköintipaikkojen ja saunavuorojen varaukset asukassivuil…" at bounding box center [457, 244] width 834 height 960
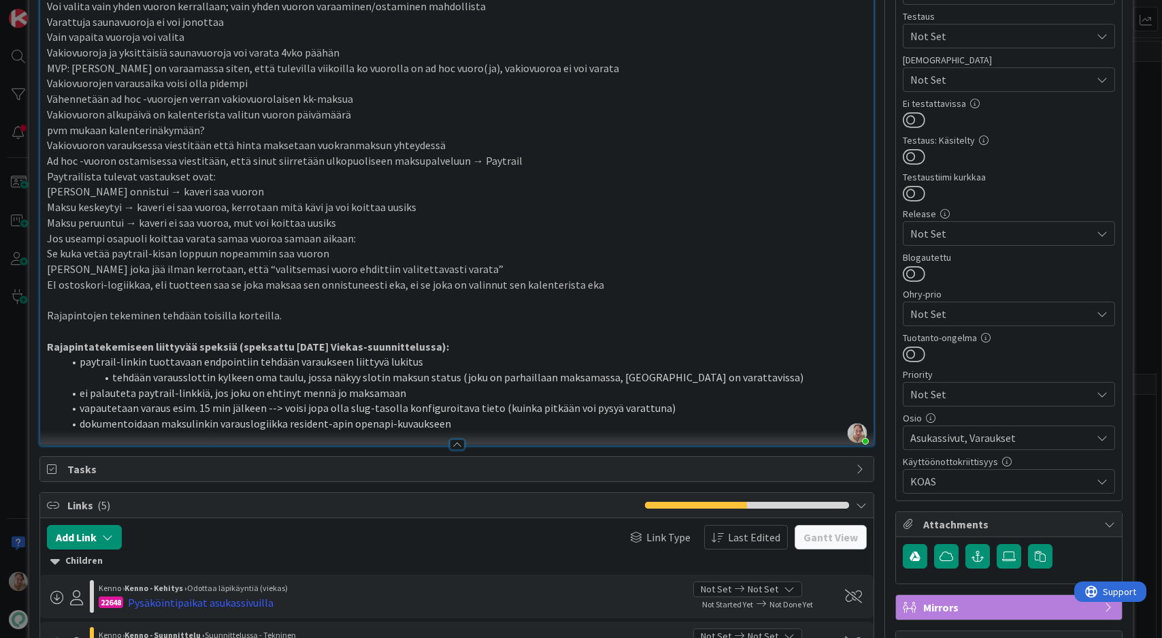
click at [487, 255] on p "Se kuka vetää paytrail-kisan loppuun nopeammin saa vuoron" at bounding box center [457, 254] width 821 height 16
type textarea "x"
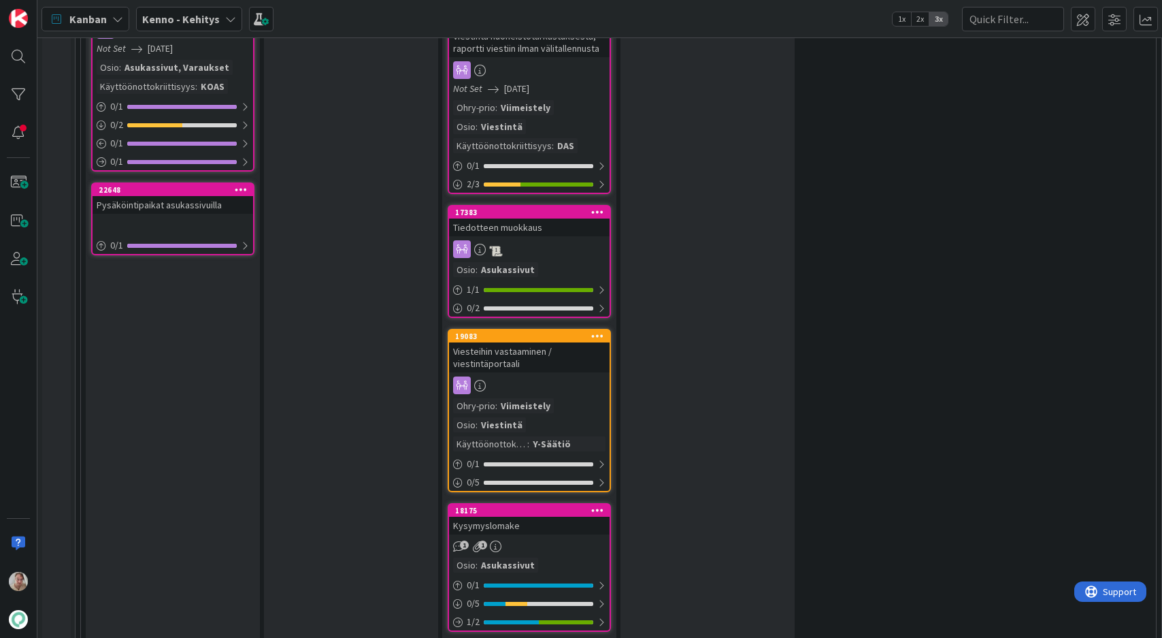
scroll to position [1749, 0]
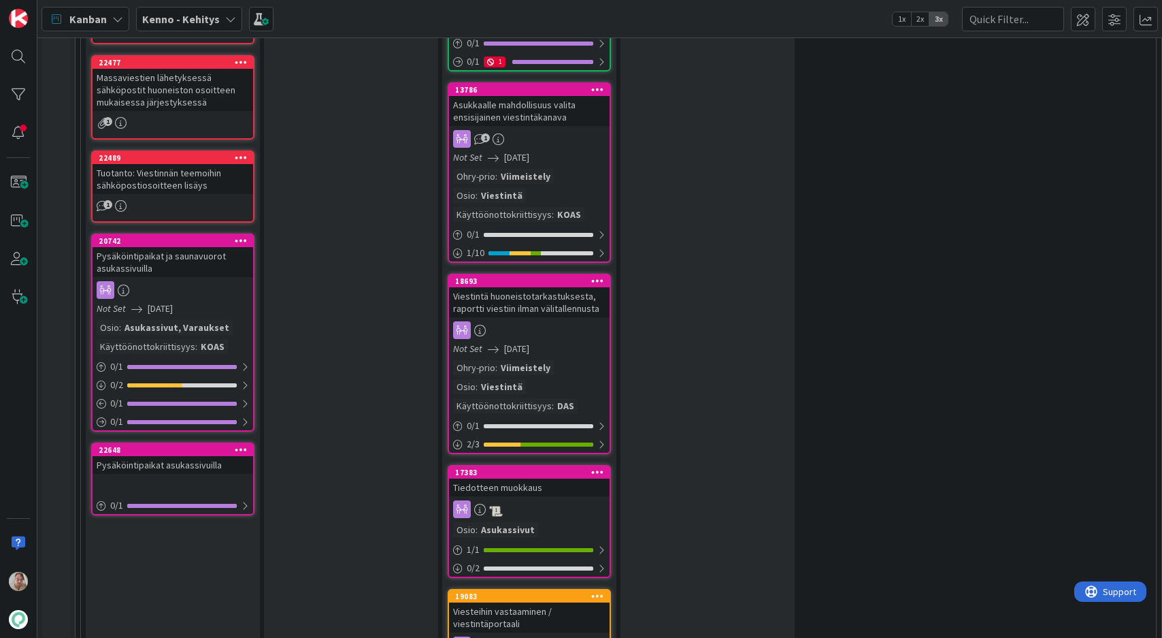
click at [182, 478] on div at bounding box center [173, 485] width 161 height 15
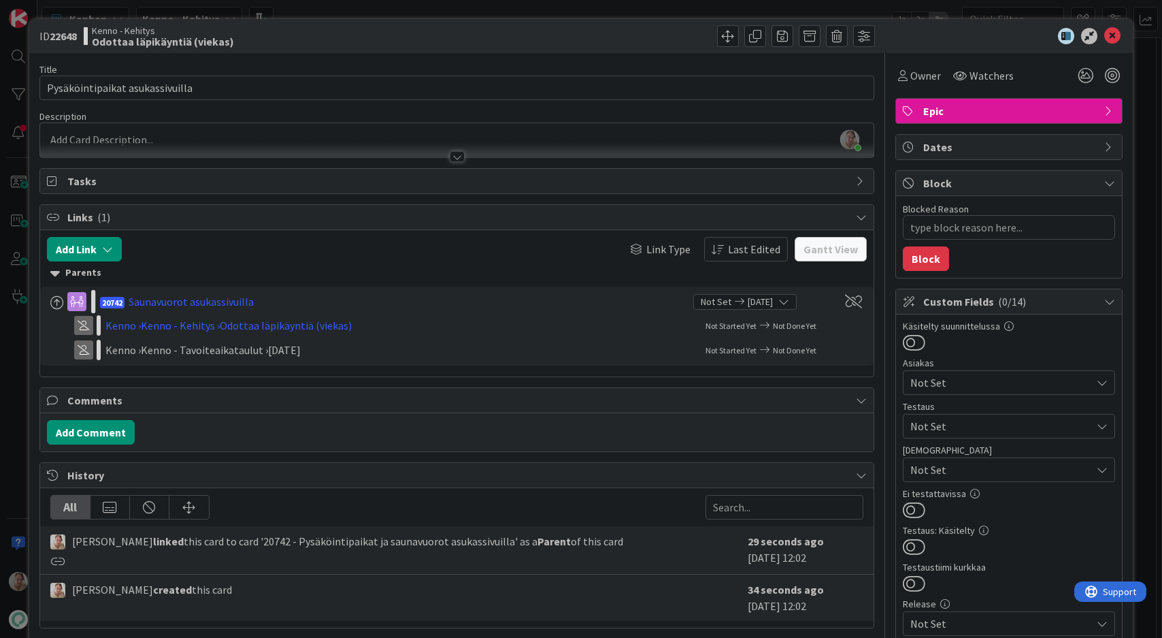
click at [190, 140] on div "Samuli Lindgren just joined" at bounding box center [457, 140] width 834 height 34
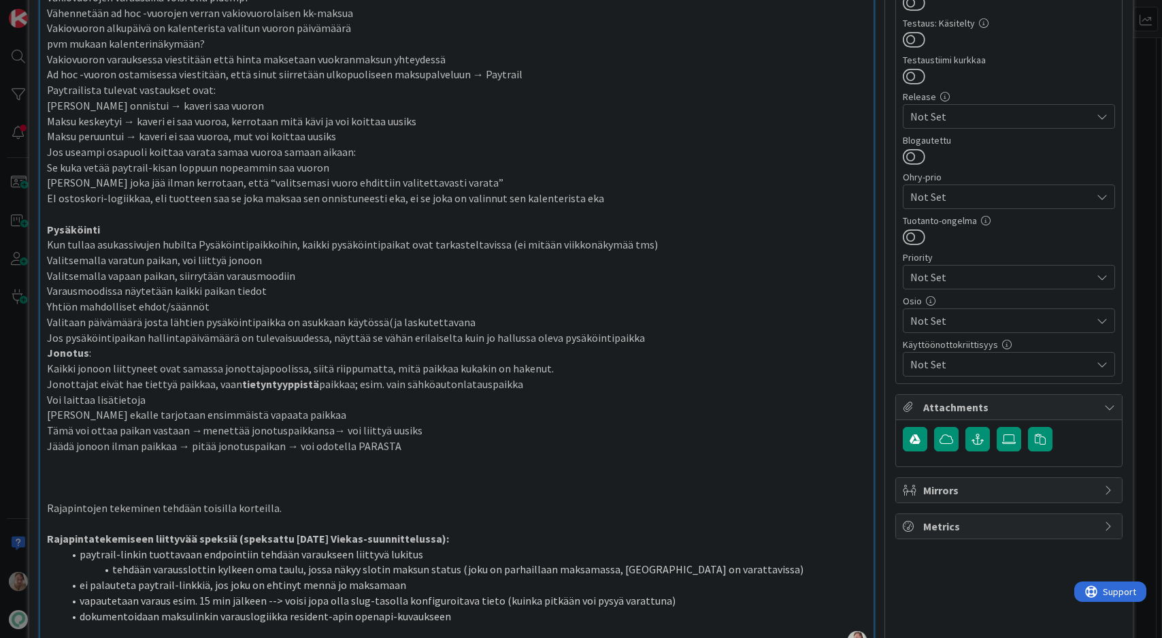
scroll to position [176, 0]
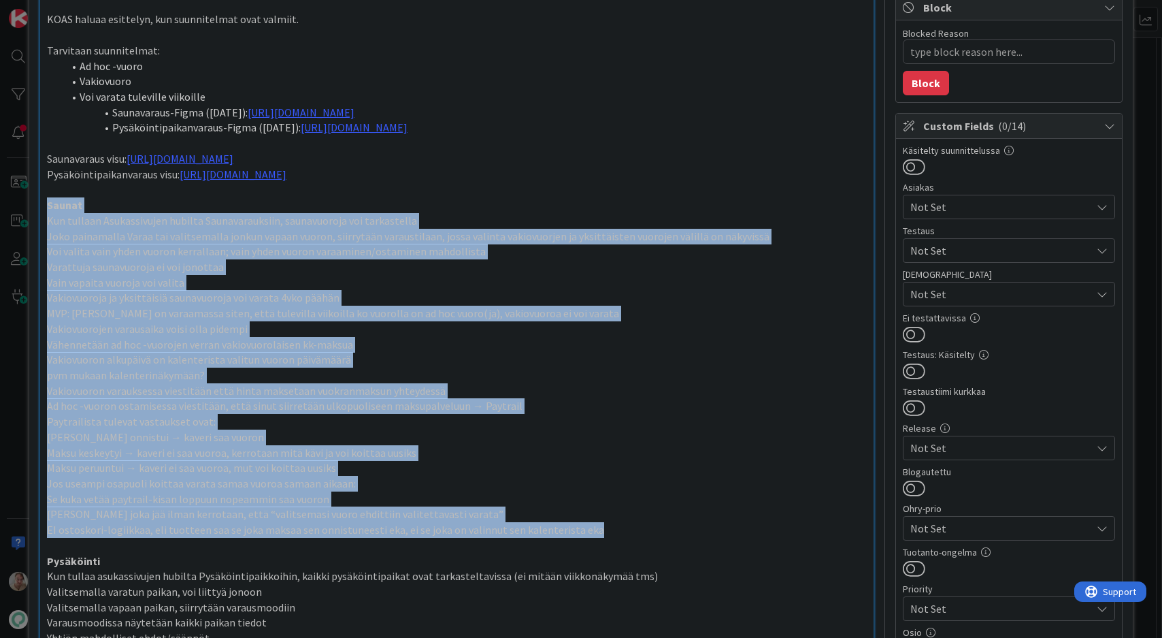
drag, startPoint x: 608, startPoint y: 529, endPoint x: 35, endPoint y: 204, distance: 658.6
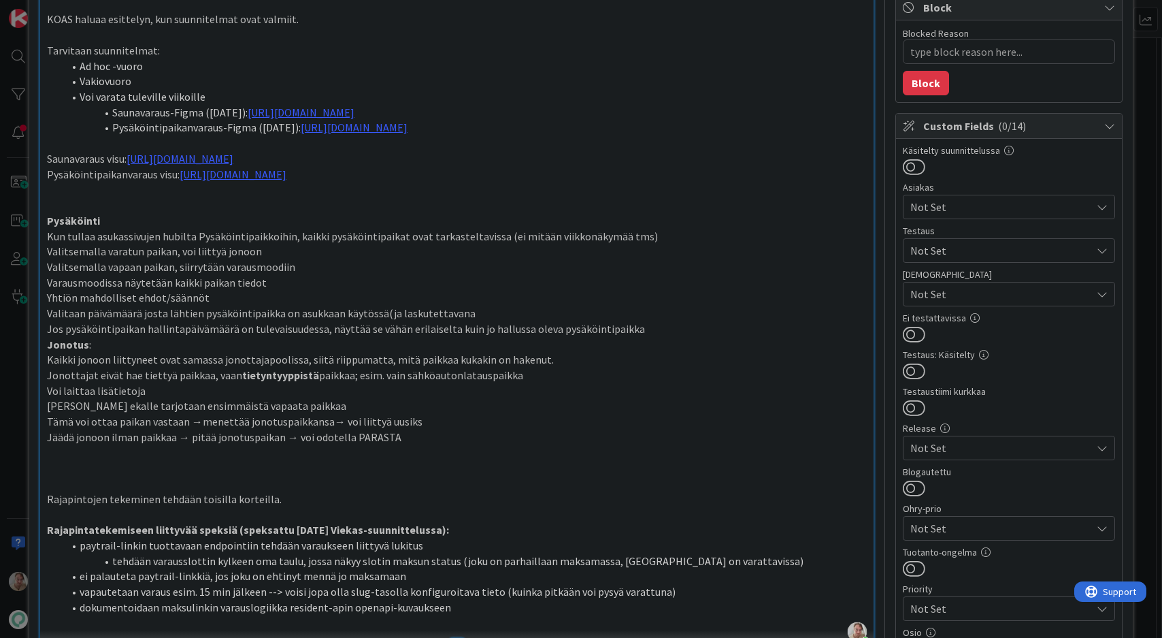
scroll to position [34, 0]
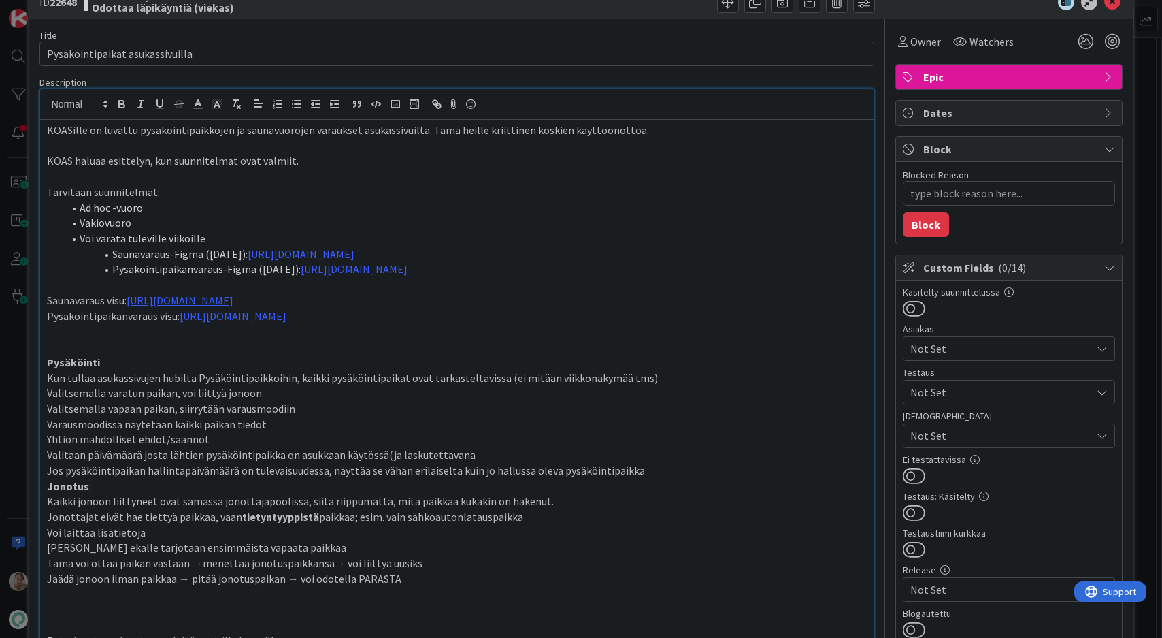
click at [690, 290] on div "KOASille on luvattu pysäköintipaikkojen ja saunavuorojen varaukset asukassivuil…" at bounding box center [457, 453] width 834 height 666
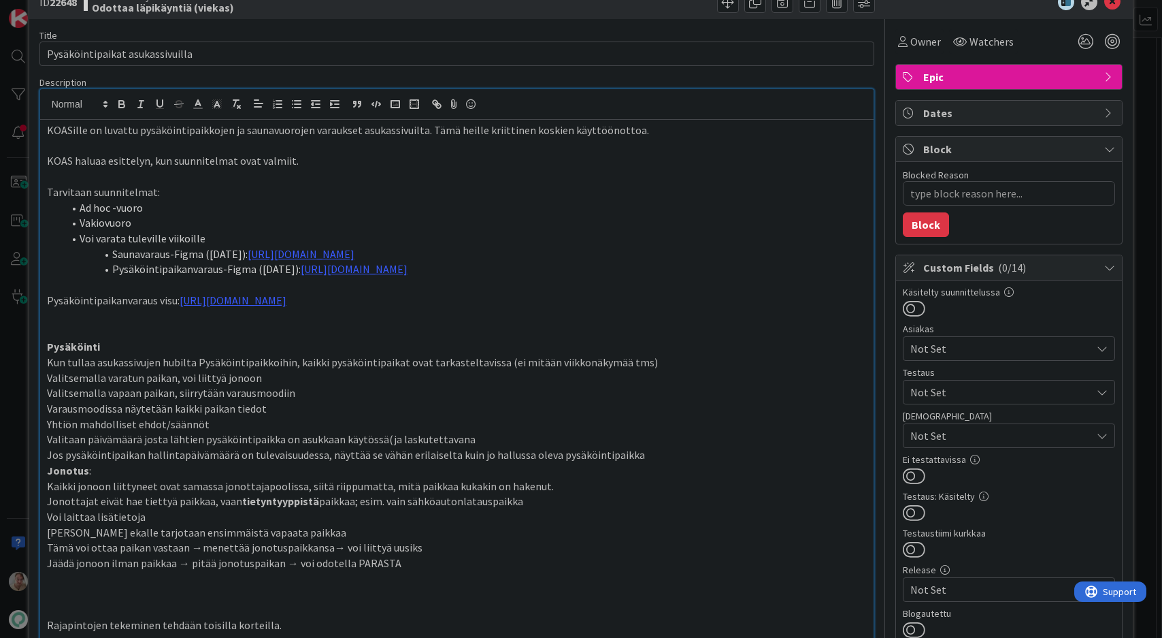
drag, startPoint x: 819, startPoint y: 252, endPoint x: 819, endPoint y: 243, distance: 8.9
click at [819, 243] on ol "Ad hoc -vuoro Vakiovuoro Voi varata tuleville viikoille Saunavaraus-Figma (15.5…" at bounding box center [457, 239] width 821 height 78
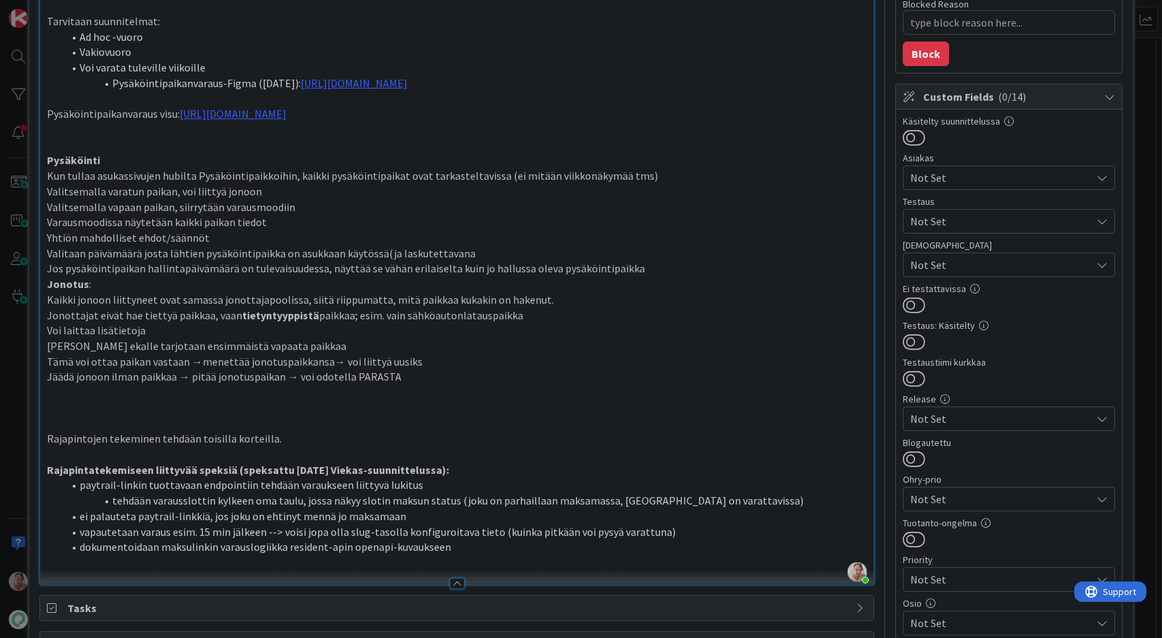
scroll to position [274, 0]
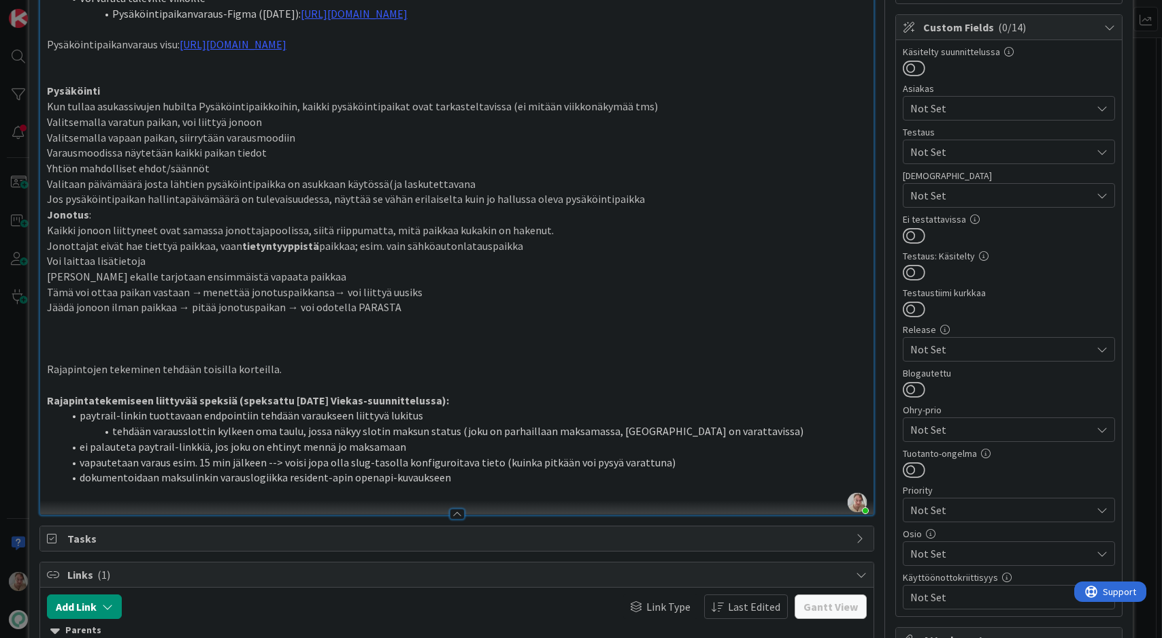
click at [646, 195] on p "Jos pysäköintipaikan hallintapäivämäärä on tulevaisuudessa, näyttää se vähän er…" at bounding box center [457, 199] width 821 height 16
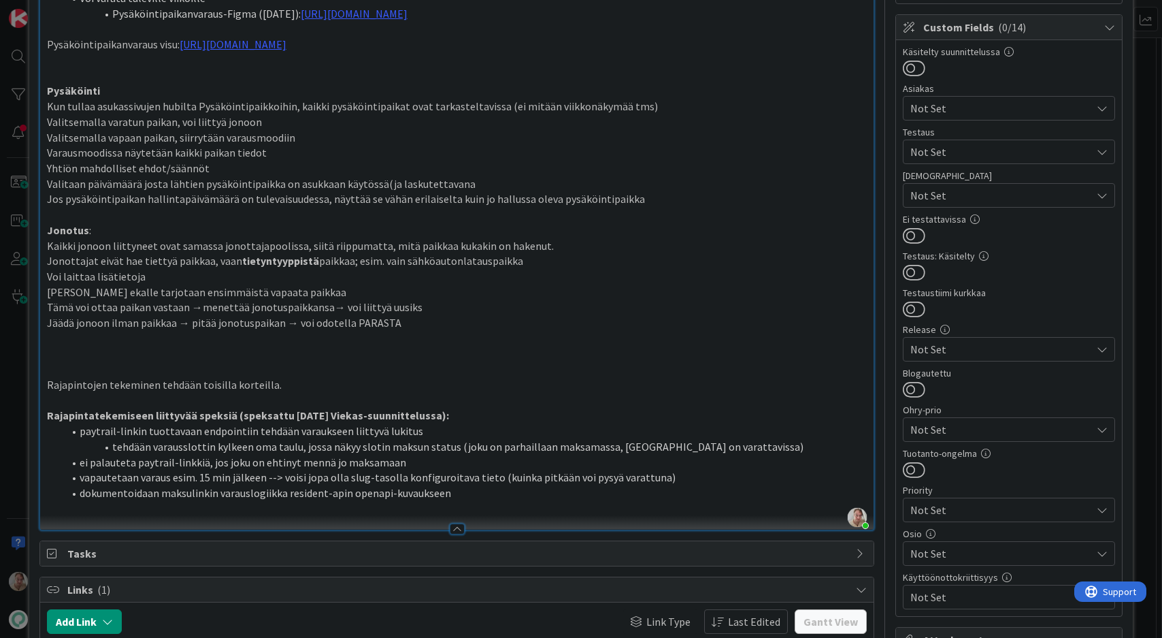
click at [144, 346] on p at bounding box center [457, 354] width 821 height 16
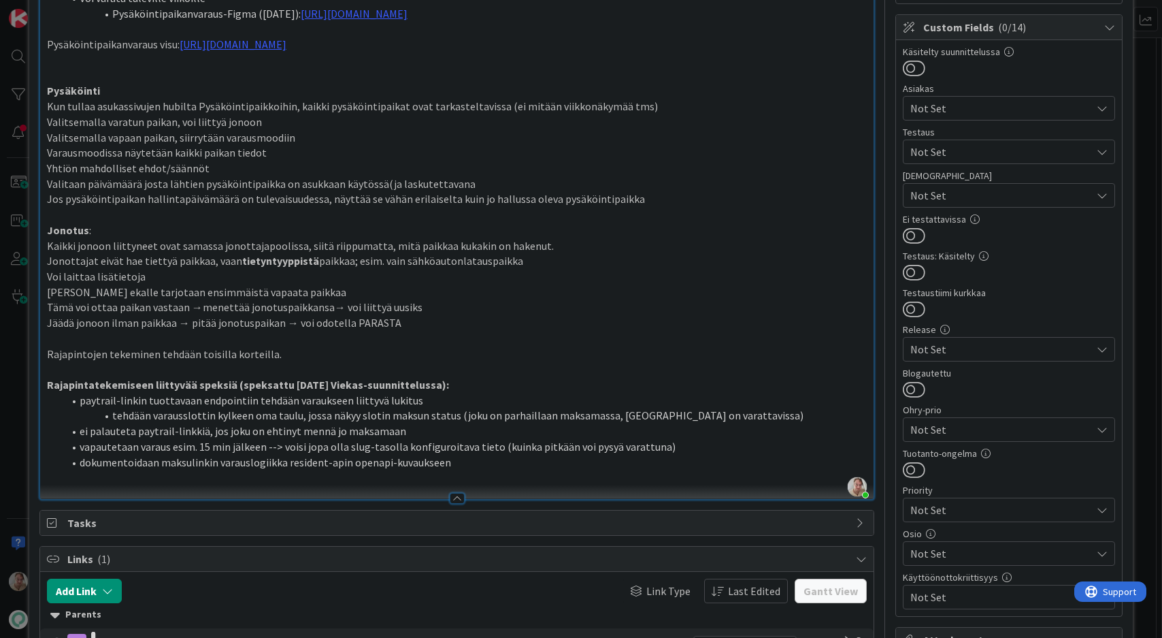
type textarea "x"
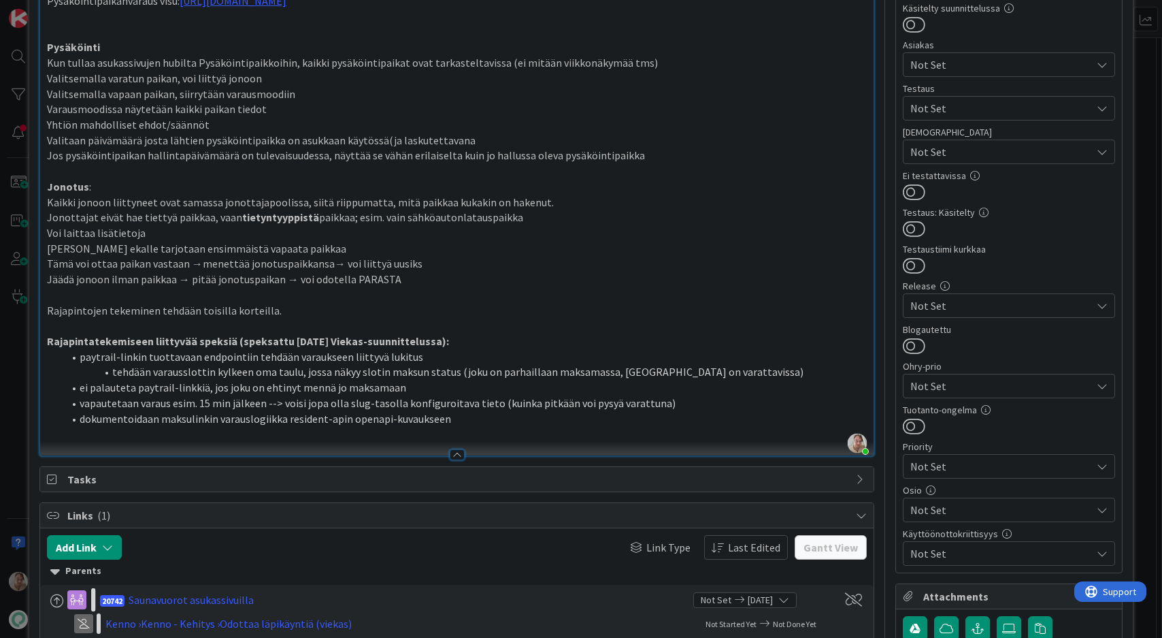
scroll to position [0, 0]
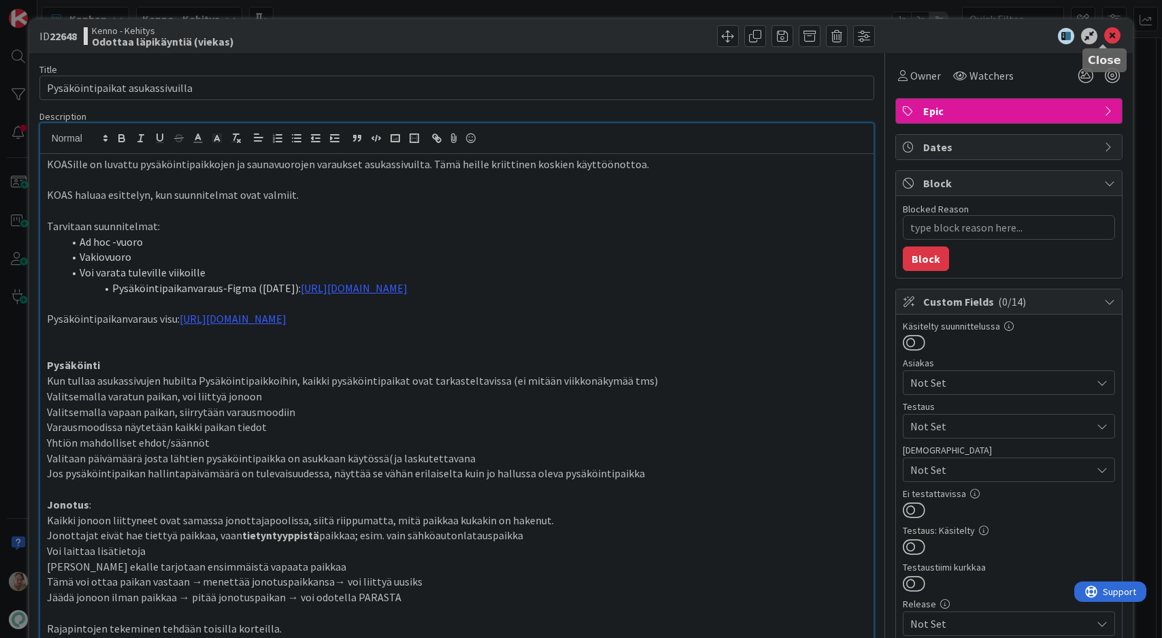
click at [1104, 34] on icon at bounding box center [1112, 36] width 16 height 16
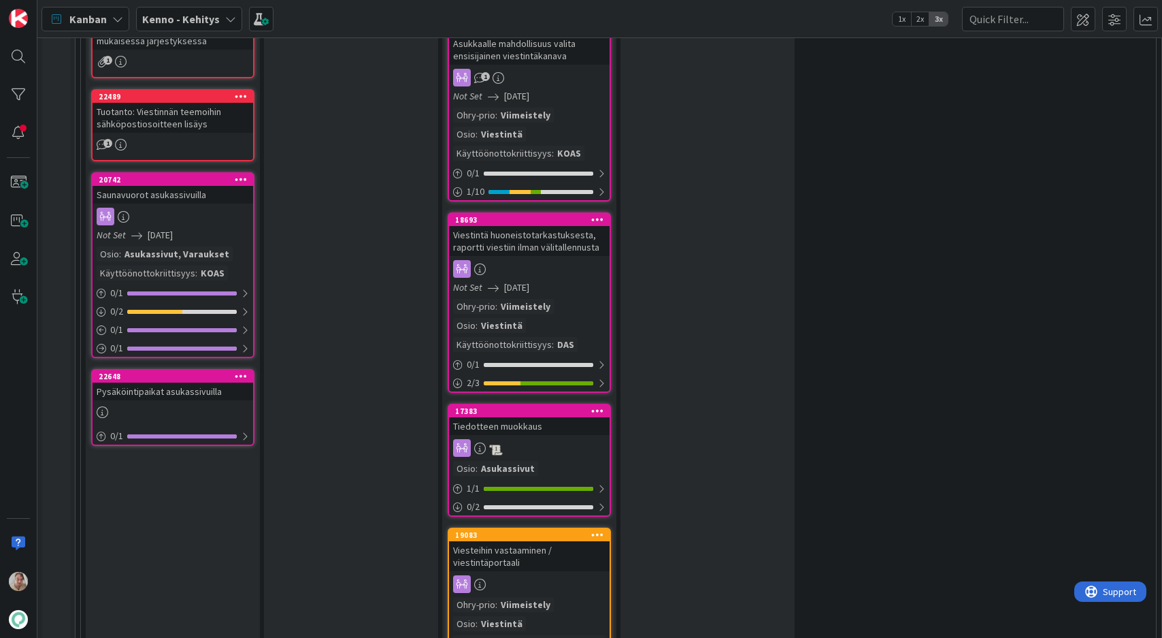
scroll to position [1819, 0]
